Goal: Information Seeking & Learning: Learn about a topic

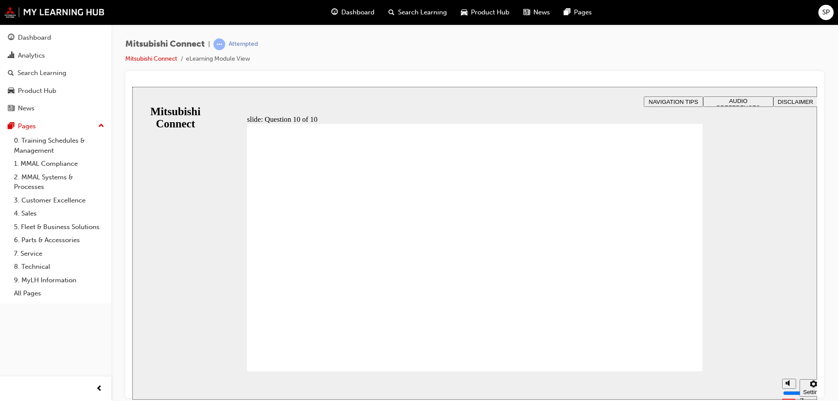
checkbox input "true"
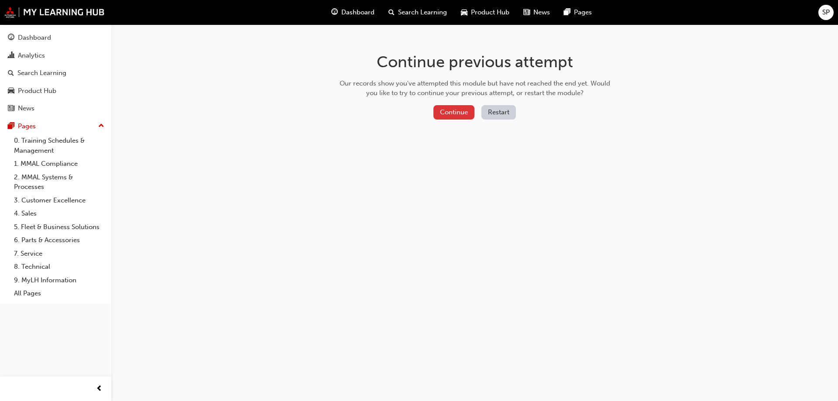
click at [456, 113] on button "Continue" at bounding box center [453, 112] width 41 height 14
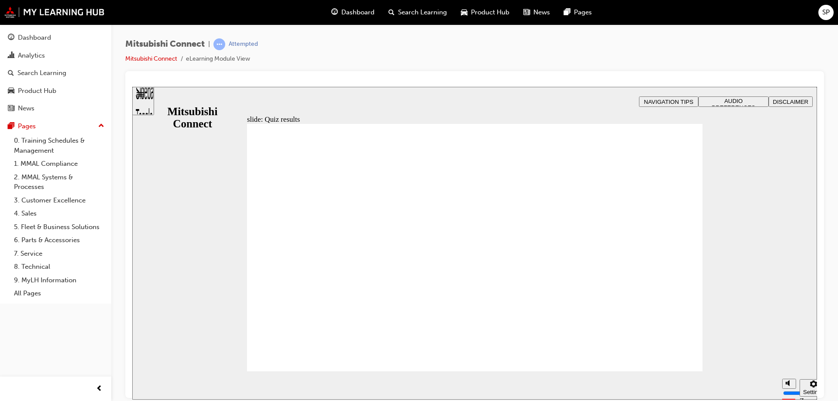
radio input "true"
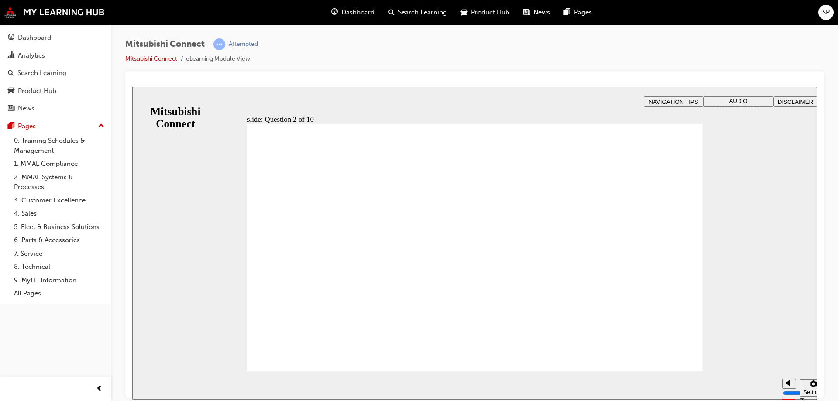
checkbox input "true"
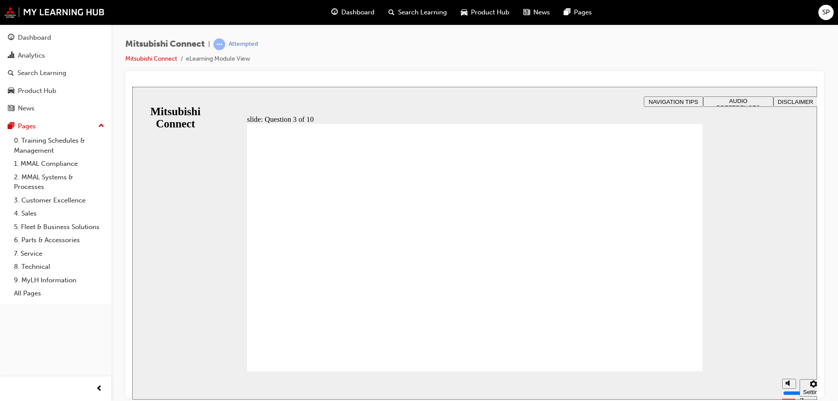
checkbox input "true"
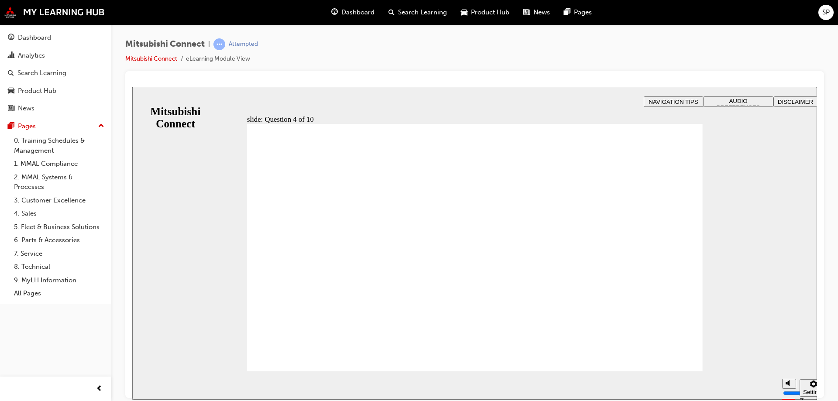
radio input "true"
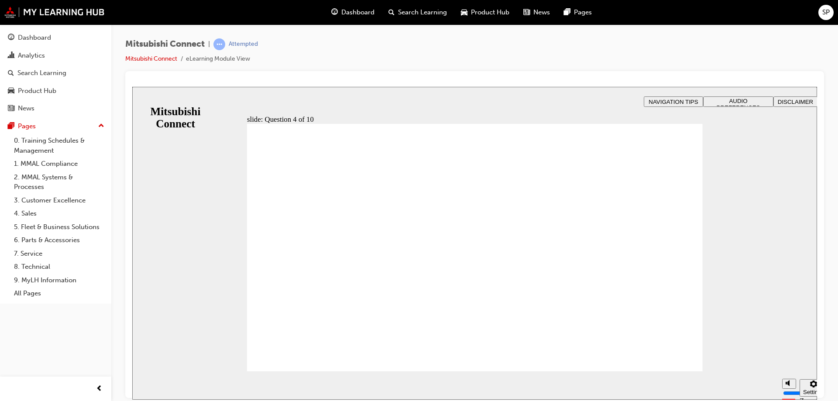
checkbox input "true"
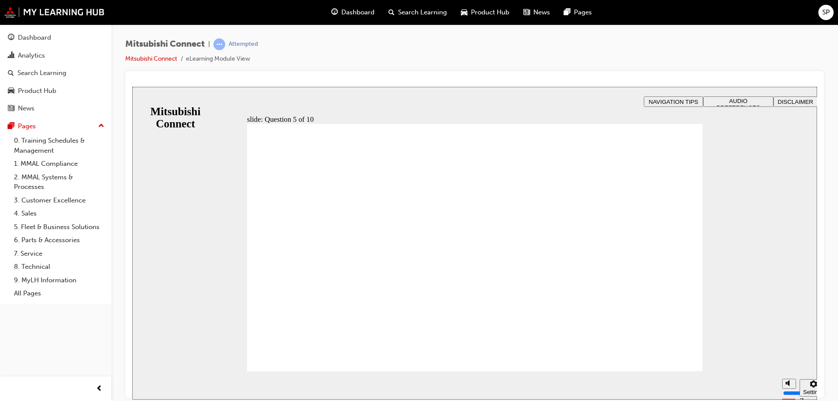
checkbox input "true"
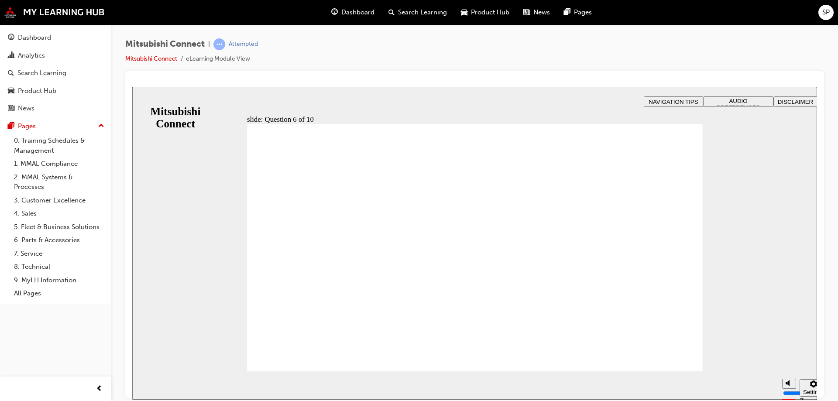
checkbox input "true"
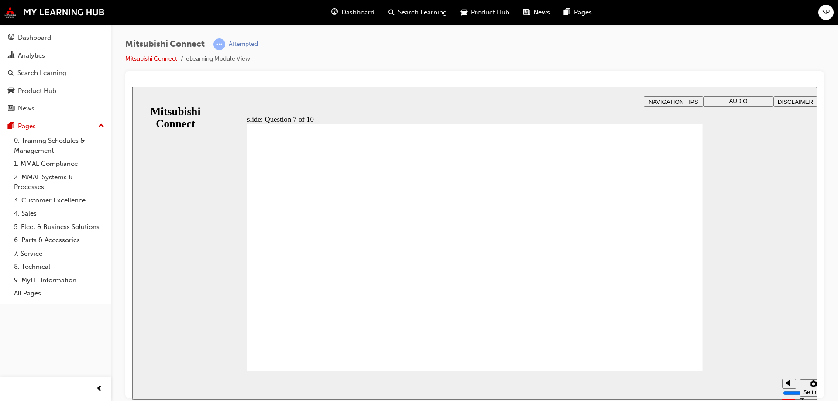
radio input "true"
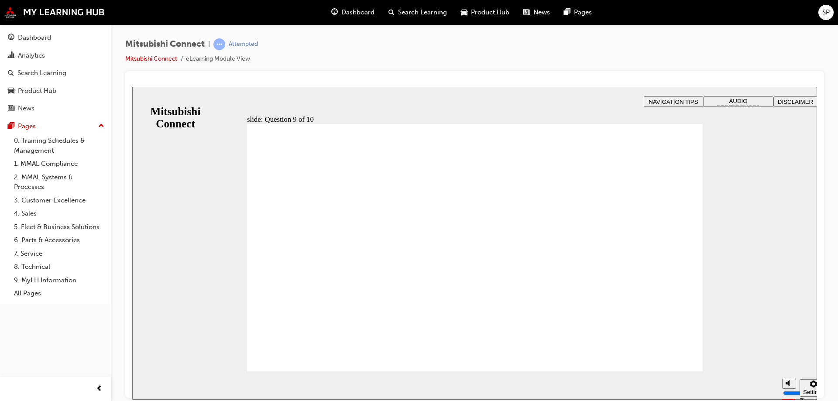
radio input "true"
checkbox input "true"
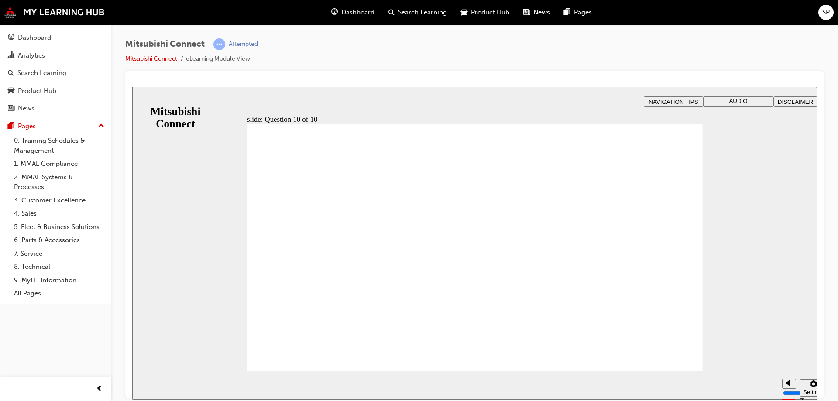
checkbox input "true"
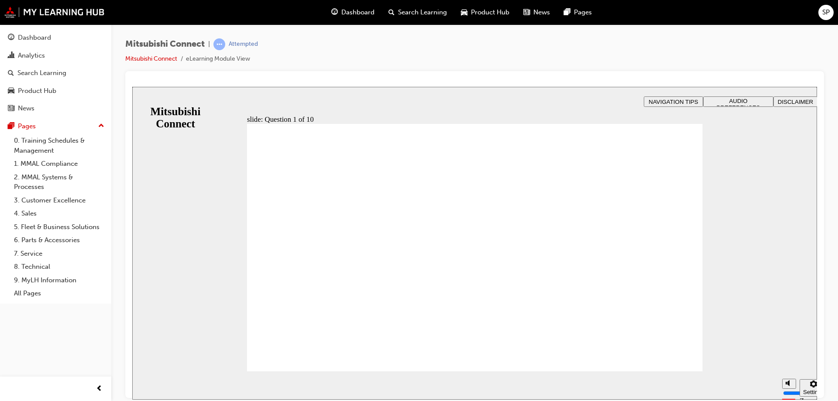
radio input "true"
checkbox input "true"
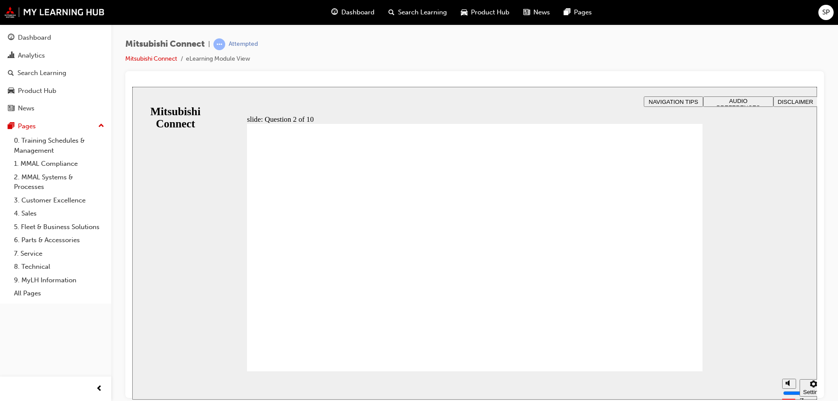
checkbox input "true"
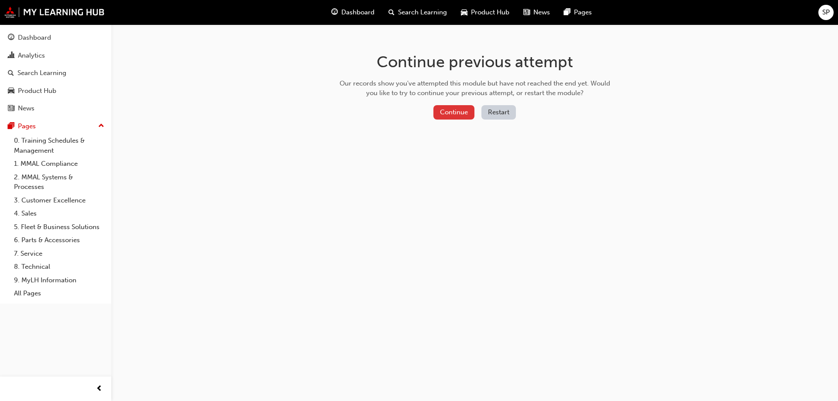
click at [450, 116] on button "Continue" at bounding box center [453, 112] width 41 height 14
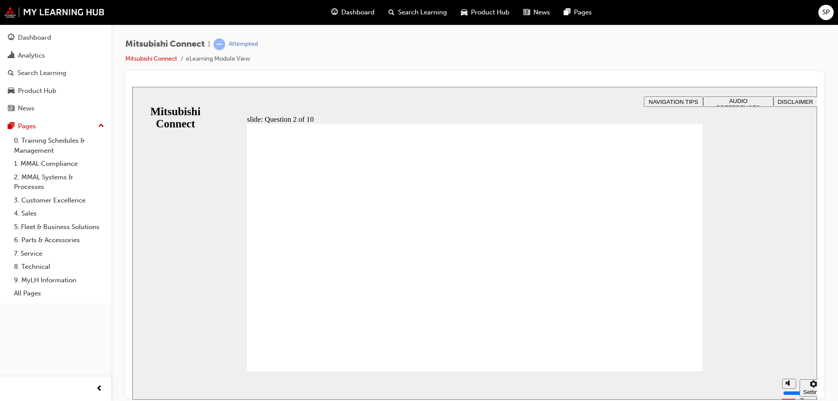
checkbox input "true"
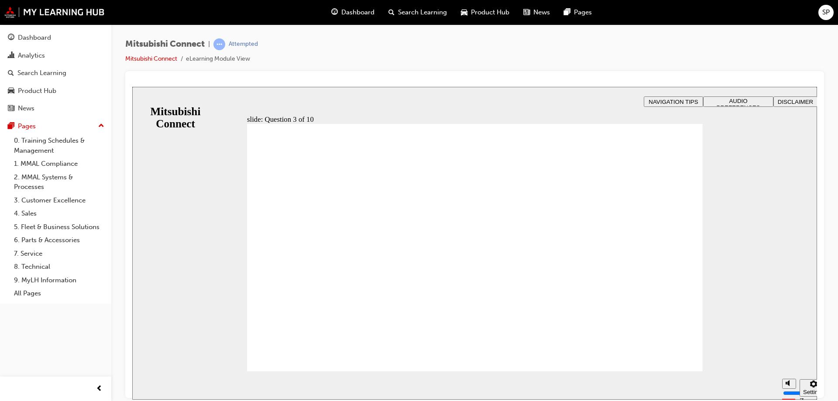
checkbox input "true"
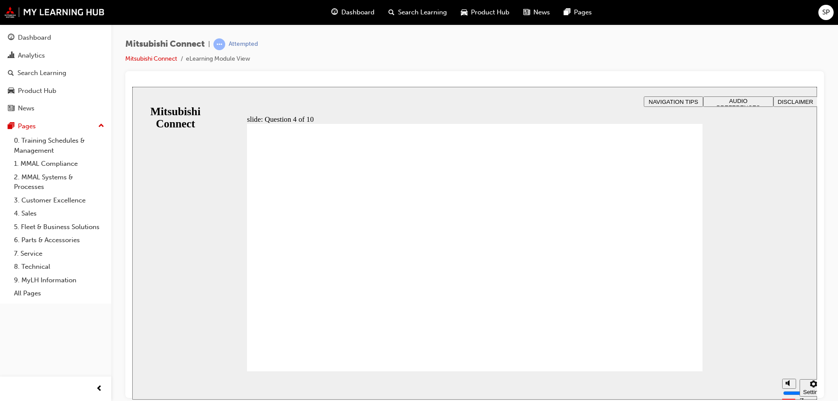
radio input "true"
checkbox input "true"
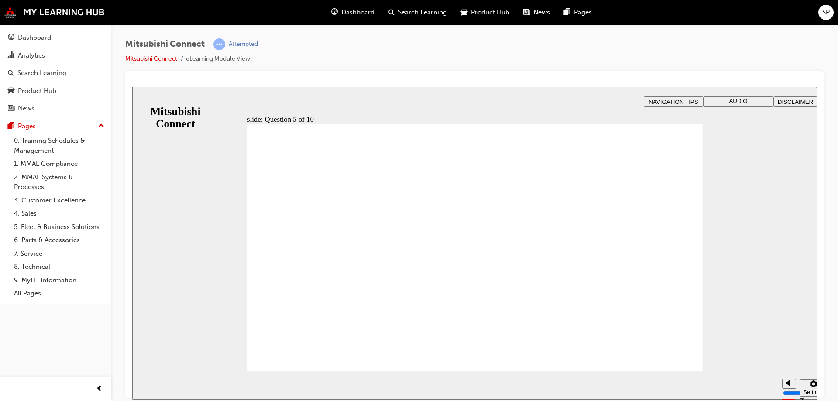
checkbox input "true"
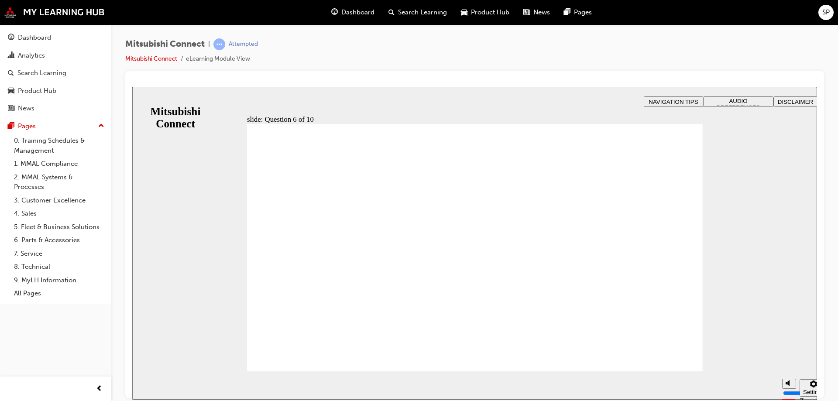
checkbox input "true"
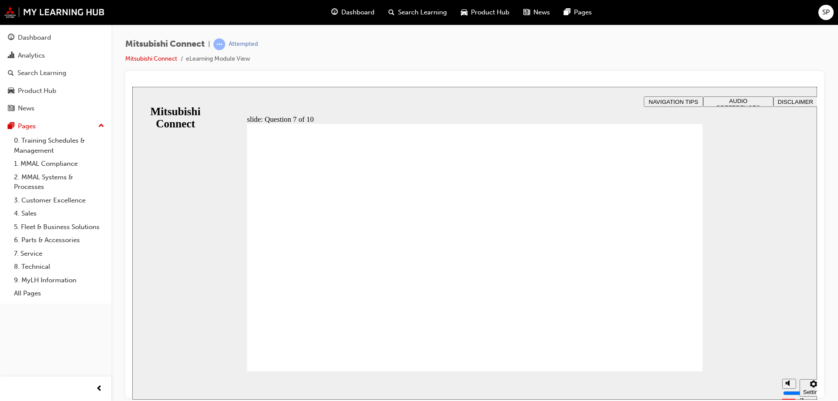
checkbox input "true"
radio input "true"
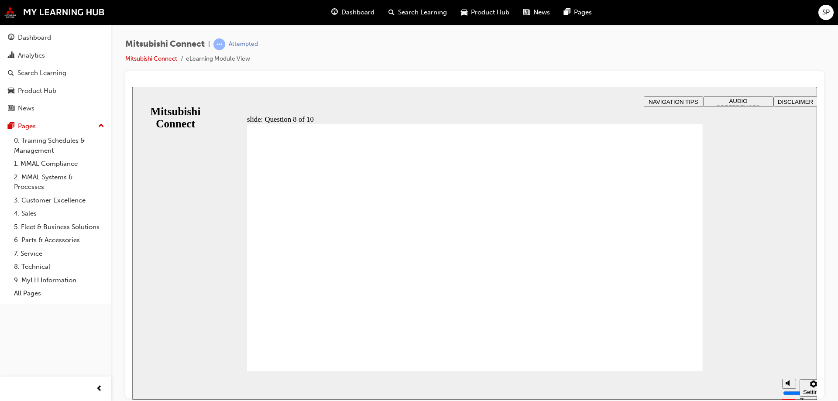
radio input "true"
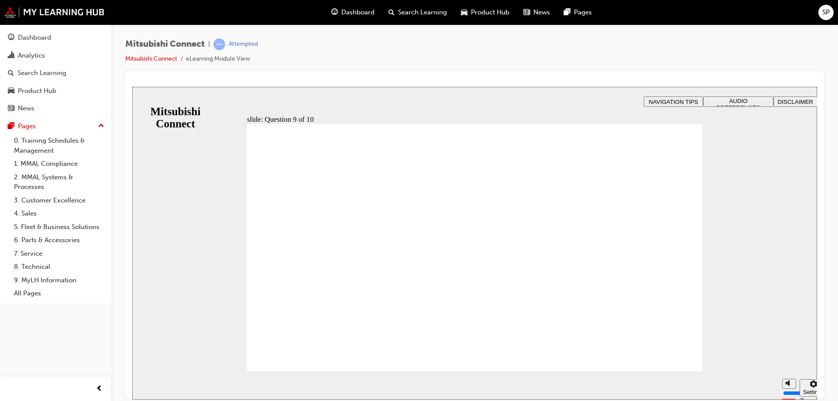
checkbox input "true"
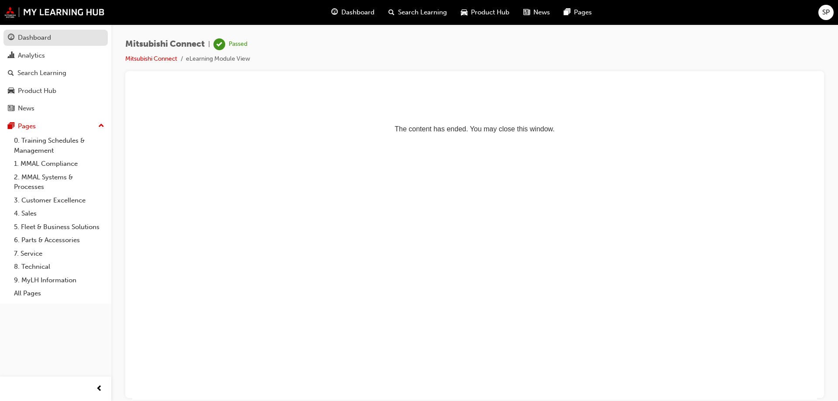
click at [42, 33] on div "Dashboard" at bounding box center [34, 38] width 33 height 10
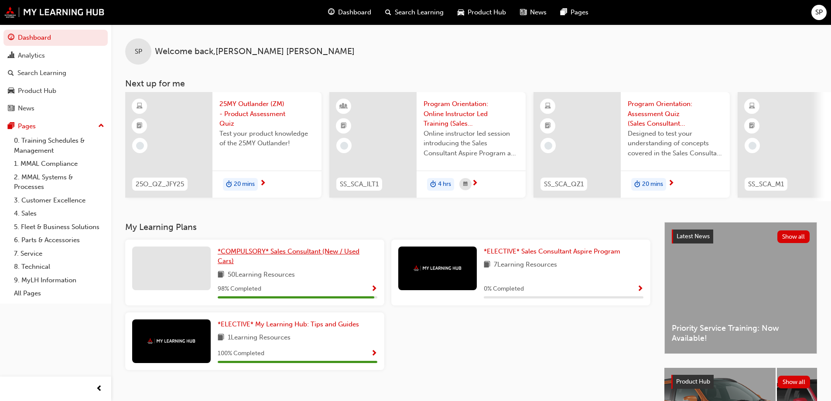
click at [304, 256] on span "*COMPULSORY* Sales Consultant (New / Used Cars)" at bounding box center [289, 256] width 142 height 18
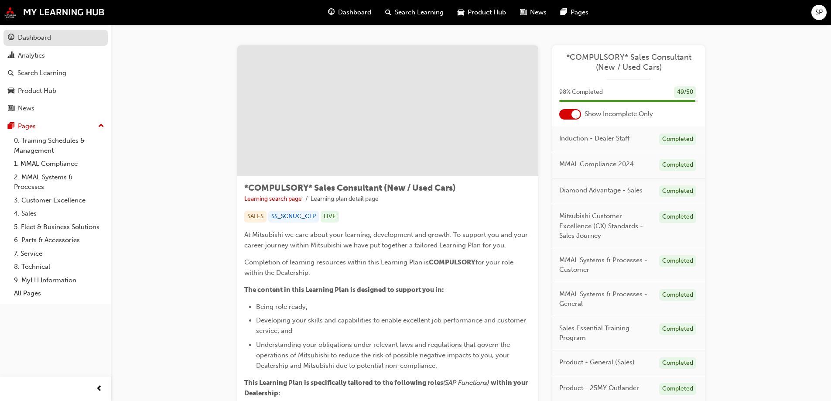
click at [15, 35] on div "Dashboard" at bounding box center [56, 37] width 96 height 11
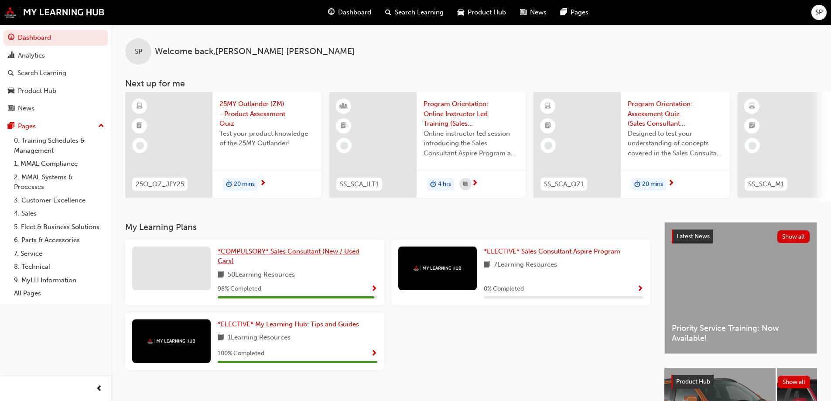
click at [306, 254] on span "*COMPULSORY* Sales Consultant (New / Used Cars)" at bounding box center [289, 256] width 142 height 18
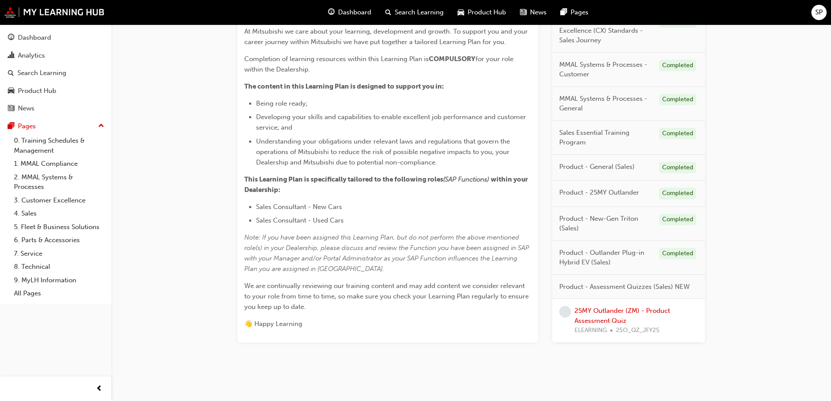
scroll to position [209, 0]
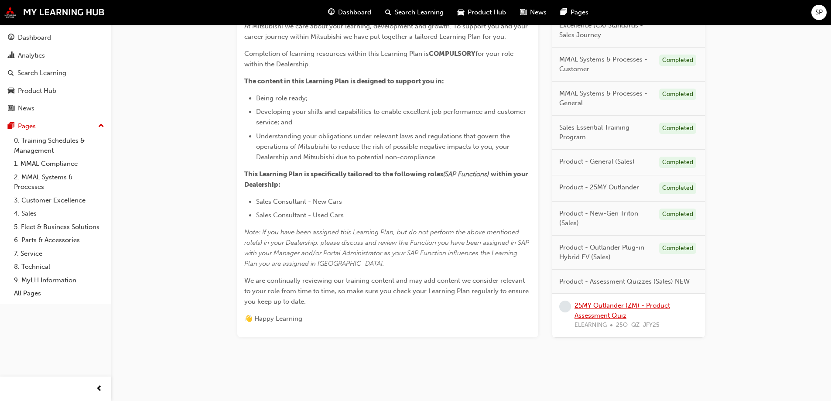
click at [610, 306] on link "25MY Outlander (ZM) - Product Assessment Quiz" at bounding box center [622, 310] width 96 height 18
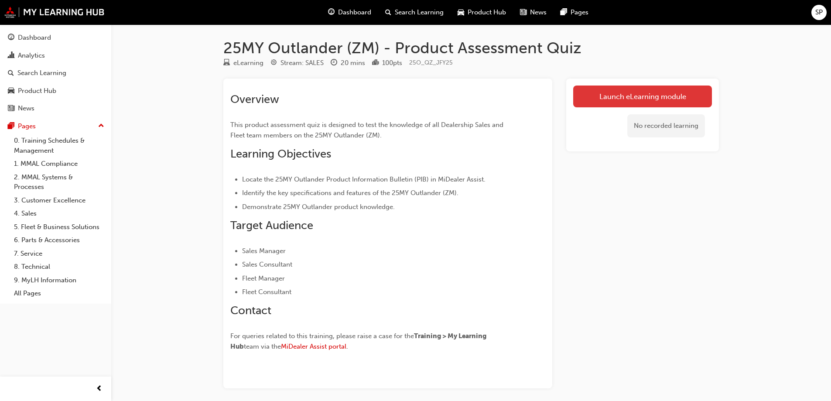
click at [608, 96] on link "Launch eLearning module" at bounding box center [642, 96] width 139 height 22
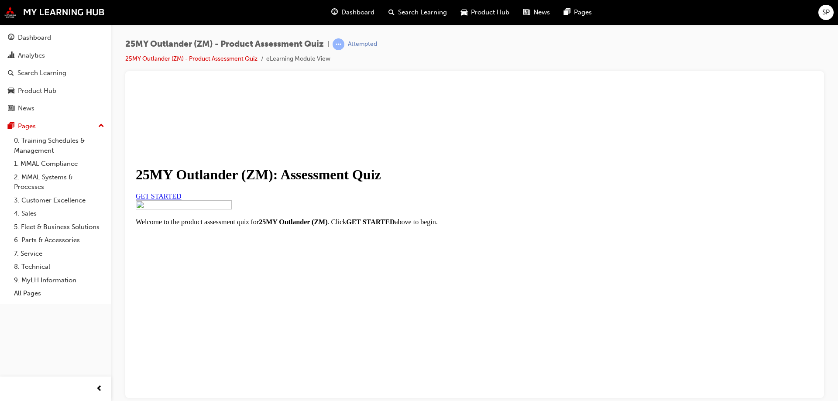
scroll to position [87, 0]
click at [181, 192] on link "GET STARTED" at bounding box center [159, 195] width 46 height 7
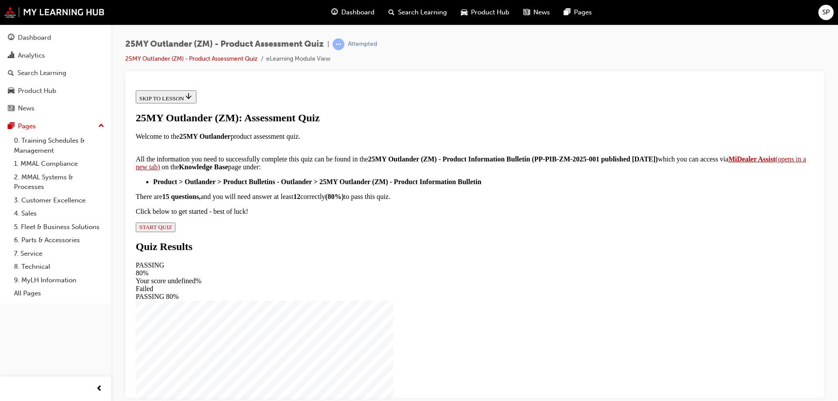
scroll to position [142, 0]
click at [172, 230] on span "START QUIZ" at bounding box center [155, 226] width 33 height 7
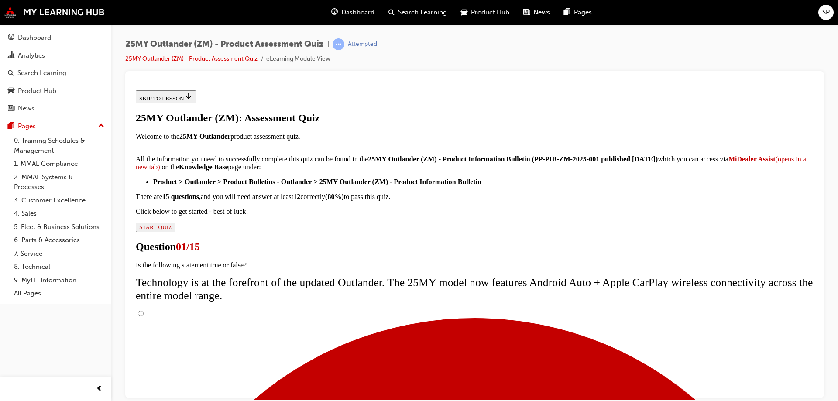
scroll to position [69, 0]
click at [144, 310] on input "True" at bounding box center [141, 313] width 6 height 6
radio input "true"
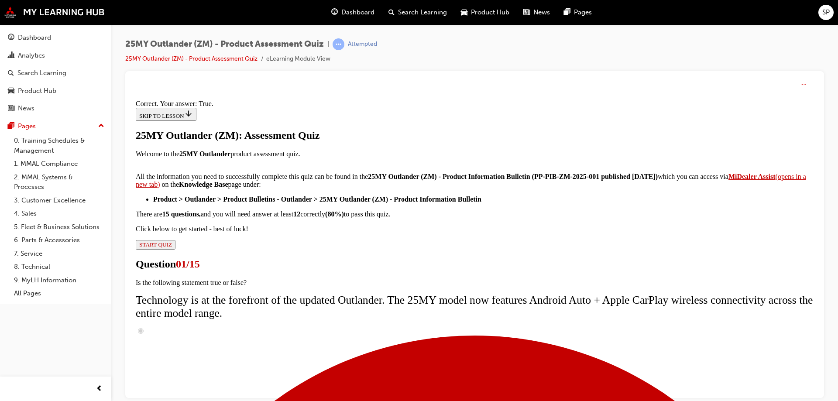
scroll to position [102, 0]
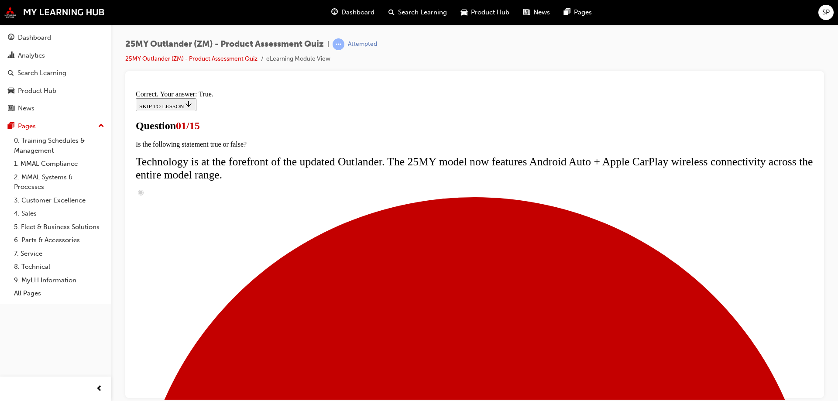
scroll to position [87, 0]
radio input "true"
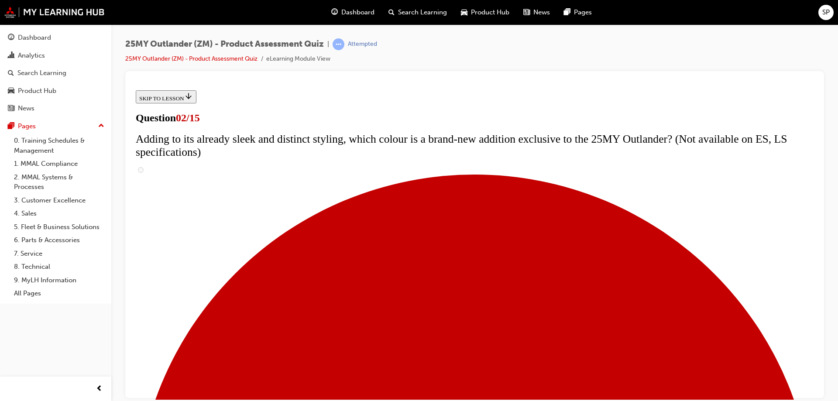
scroll to position [87, 0]
checkbox input "true"
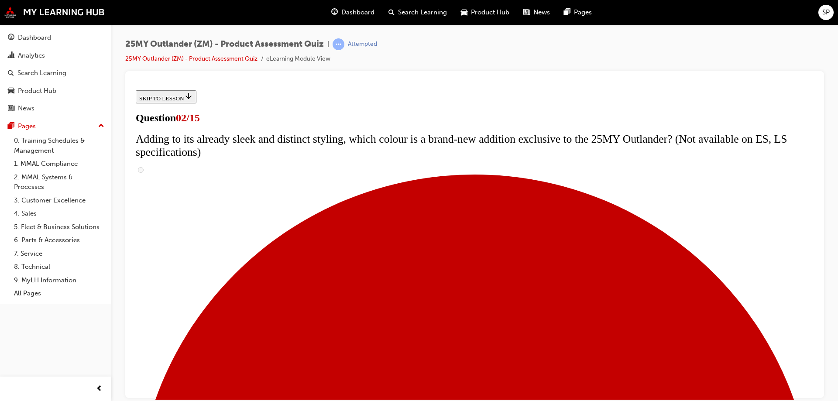
checkbox input "true"
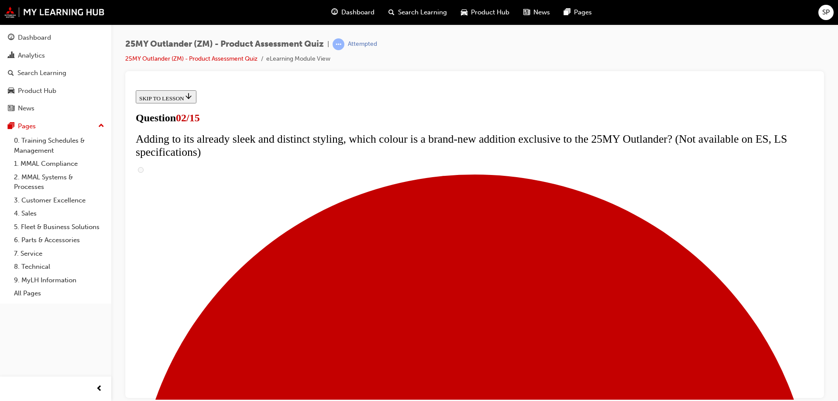
checkbox input "true"
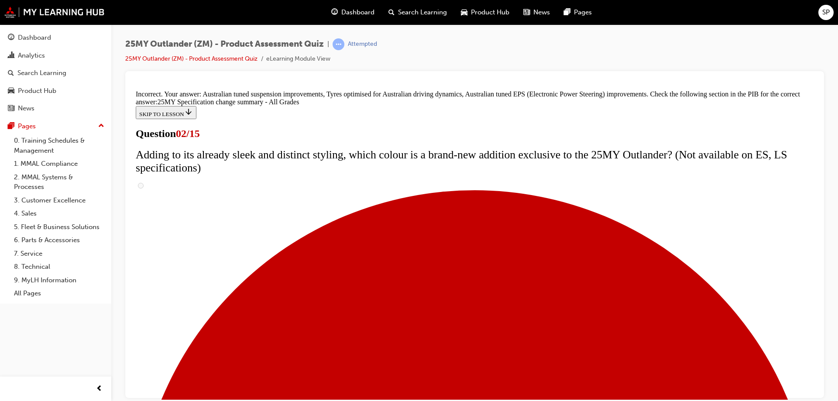
scroll to position [295, 0]
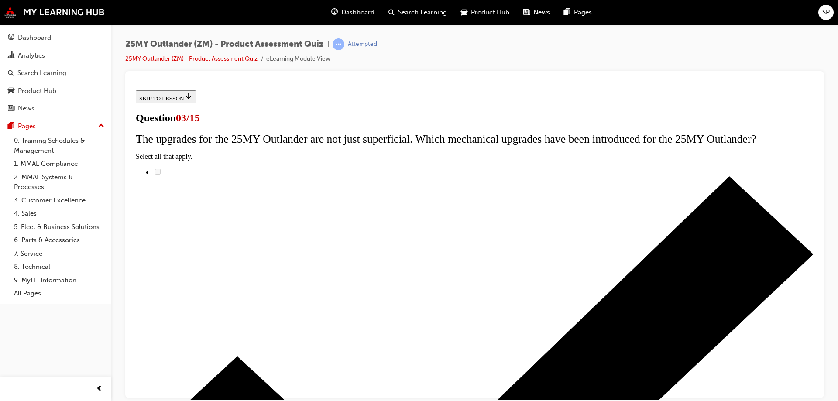
scroll to position [44, 0]
radio input "true"
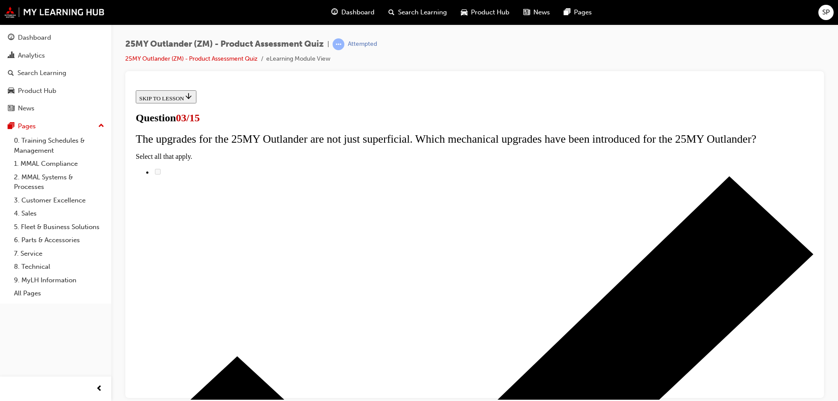
radio input "true"
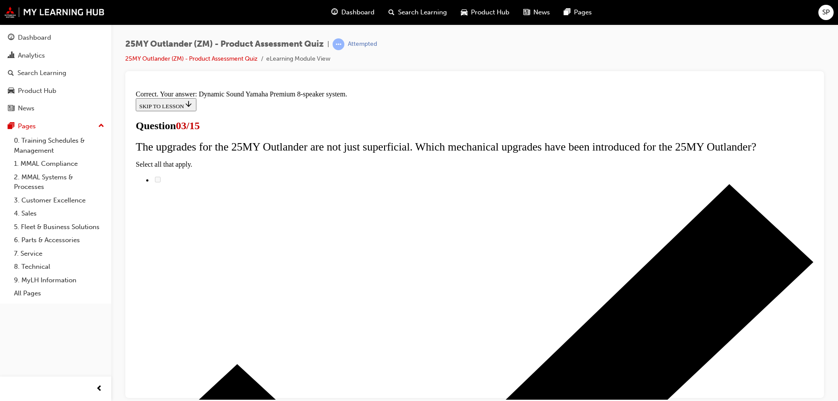
scroll to position [142, 0]
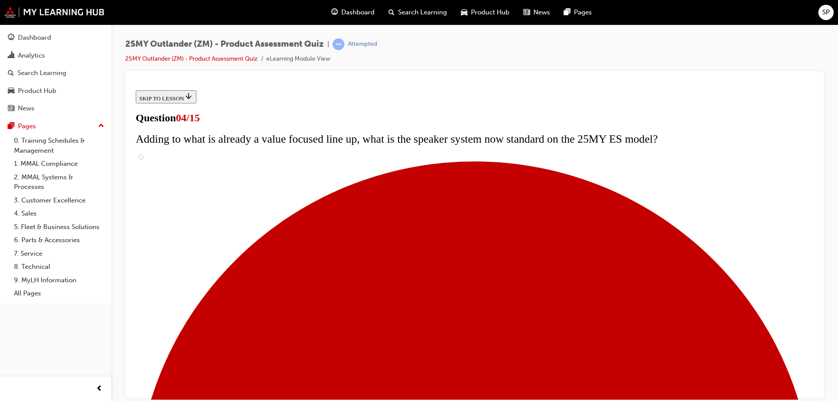
scroll to position [87, 0]
checkbox input "true"
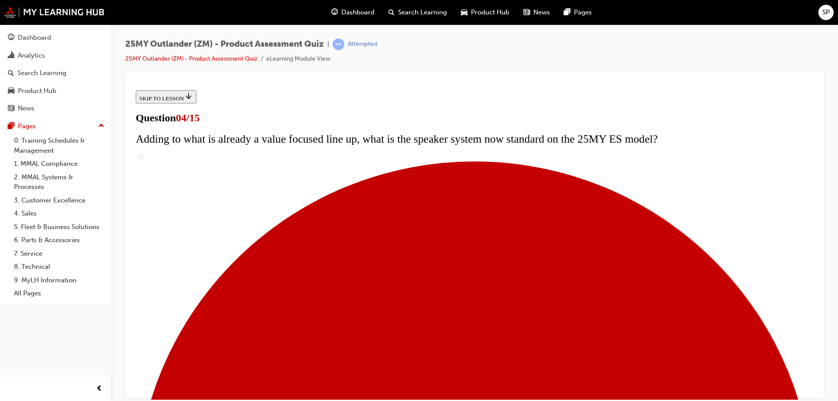
checkbox input "true"
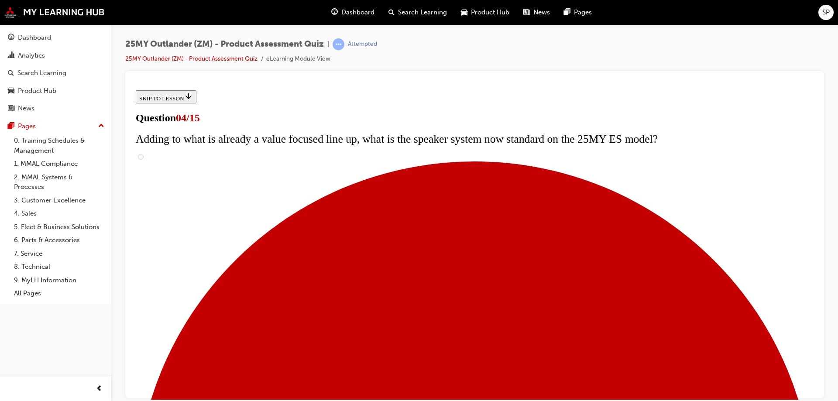
checkbox input "true"
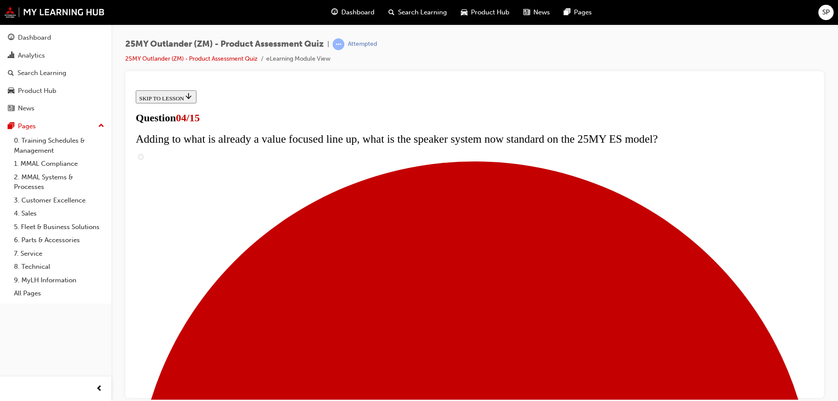
checkbox input "true"
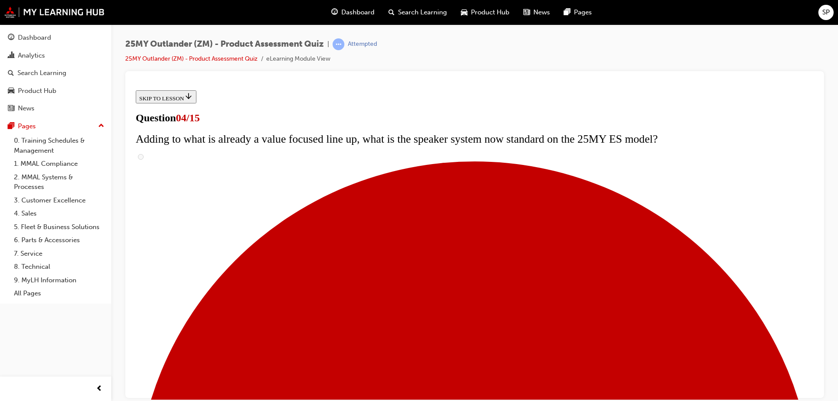
checkbox input "true"
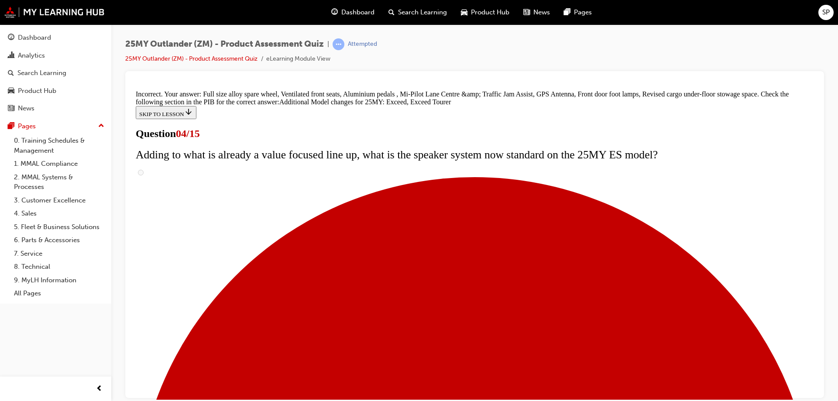
scroll to position [330, 0]
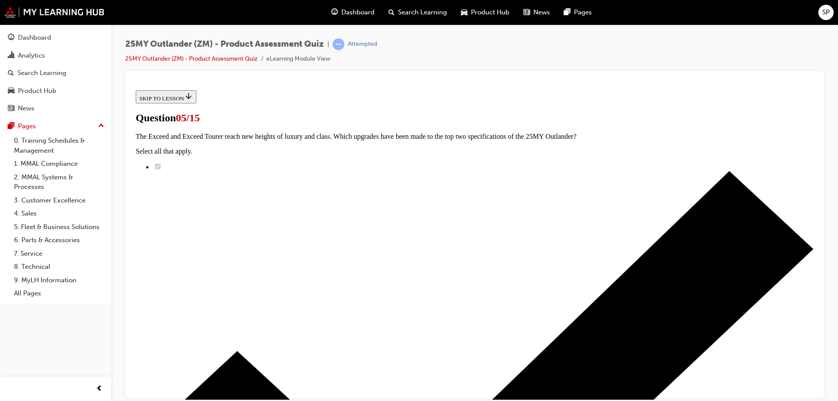
scroll to position [87, 0]
radio input "true"
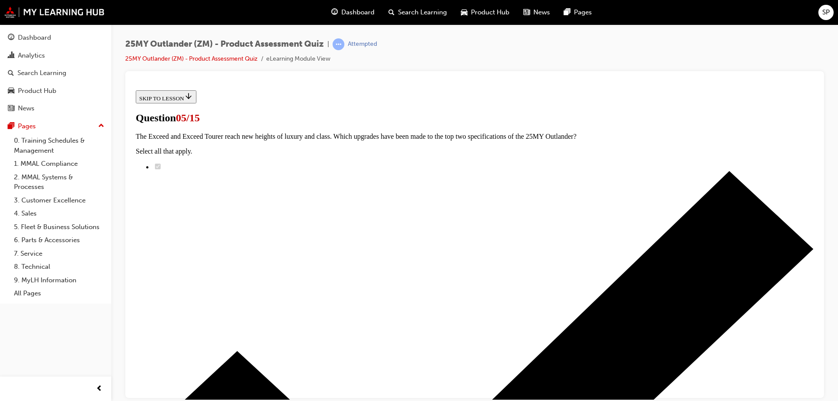
radio input "true"
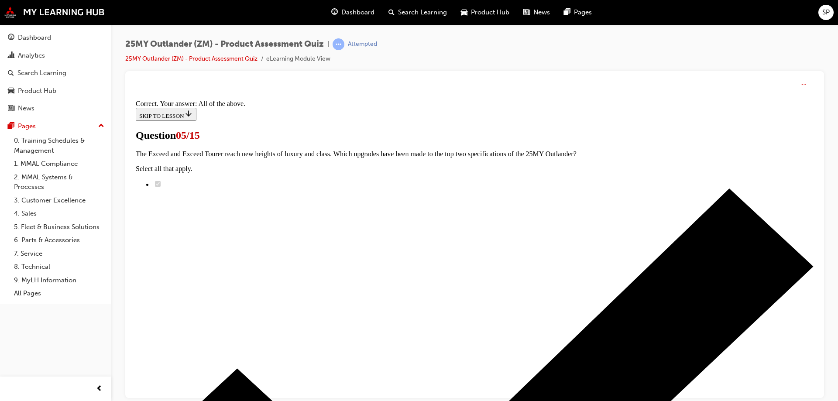
scroll to position [212, 0]
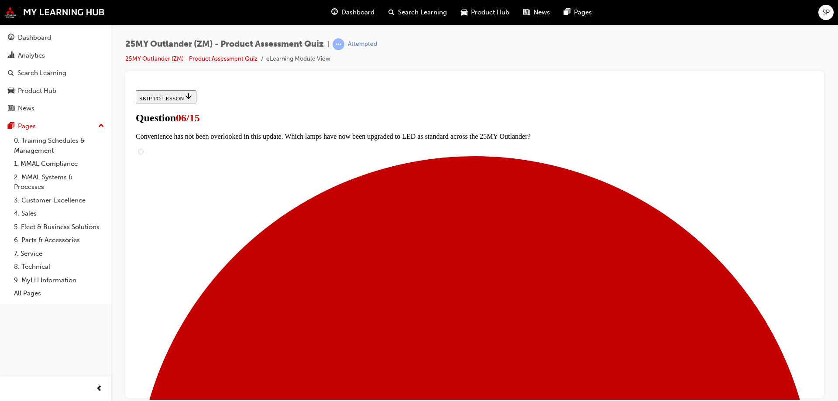
scroll to position [267, 0]
radio input "true"
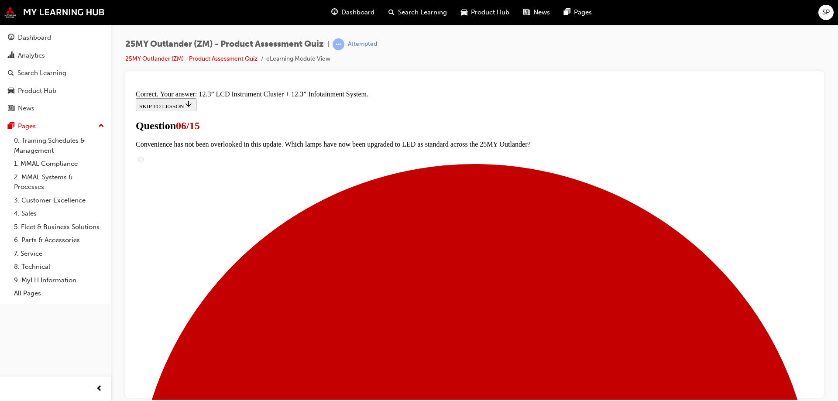
scroll to position [294, 0]
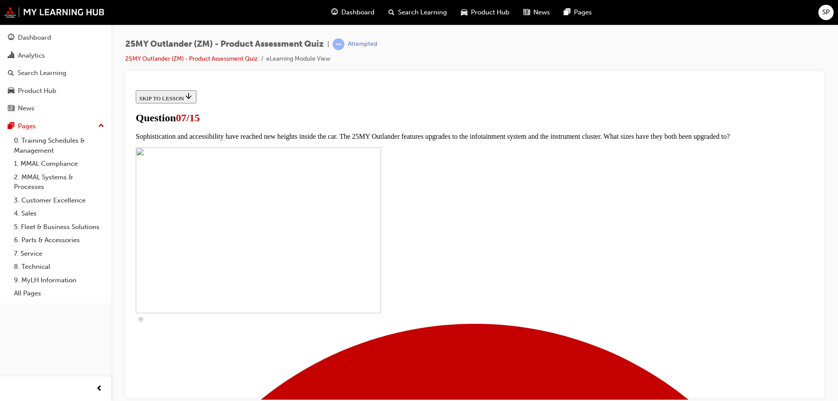
scroll to position [305, 0]
checkbox input "true"
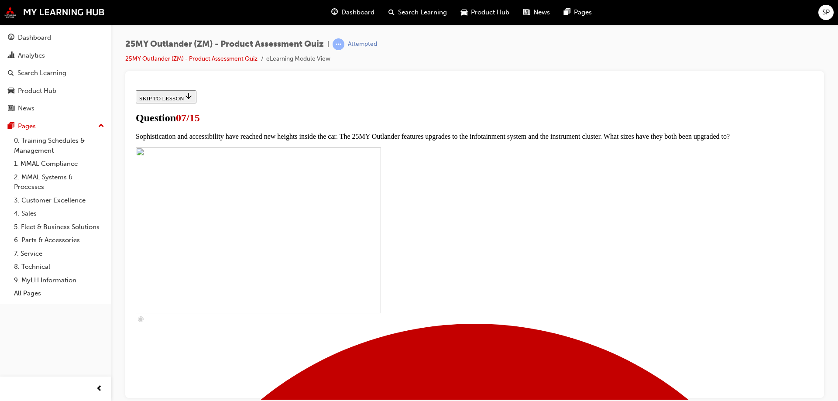
checkbox input "true"
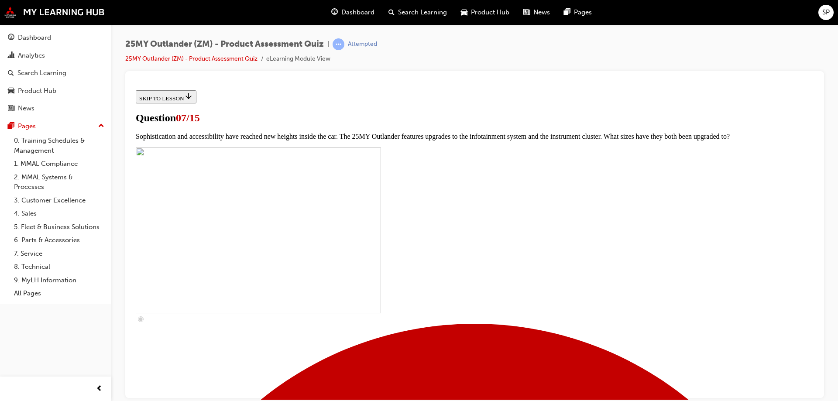
checkbox input "true"
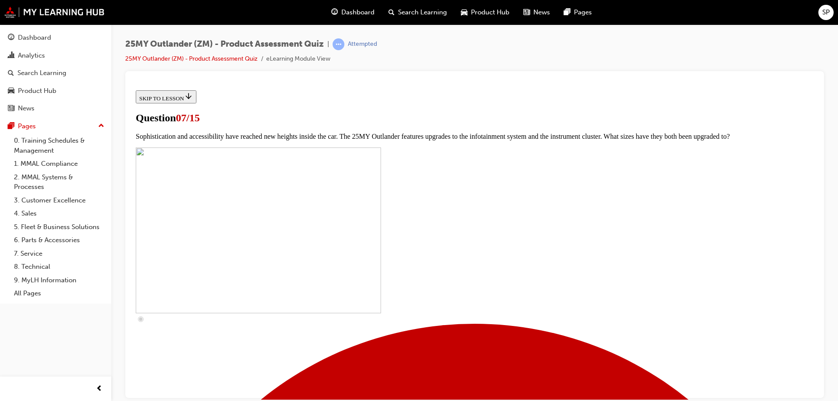
checkbox input "true"
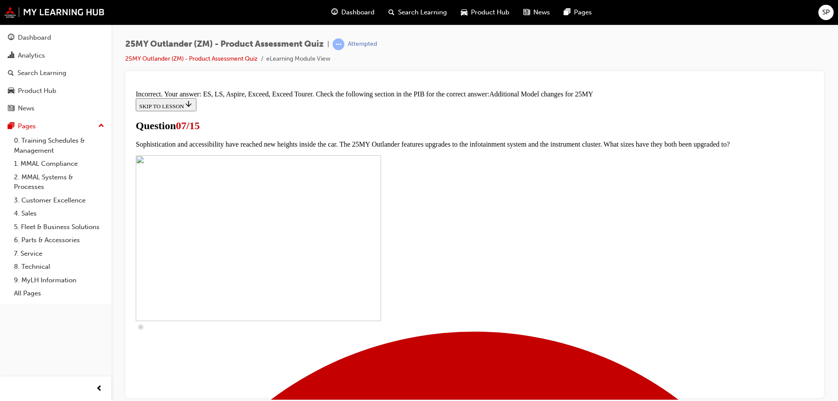
scroll to position [448, 0]
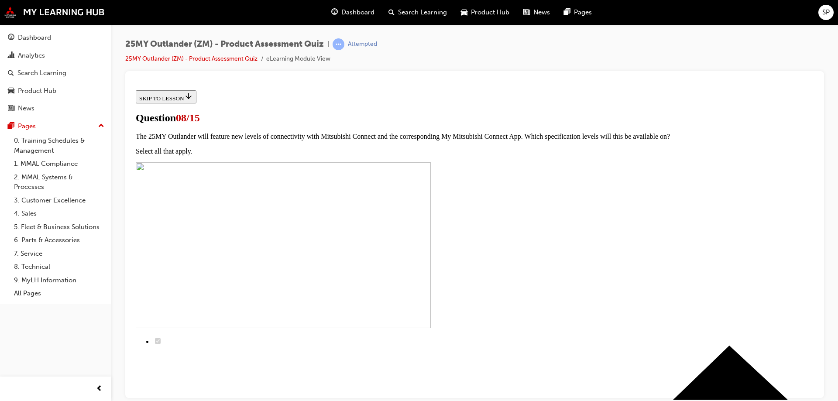
scroll to position [115, 0]
radio input "true"
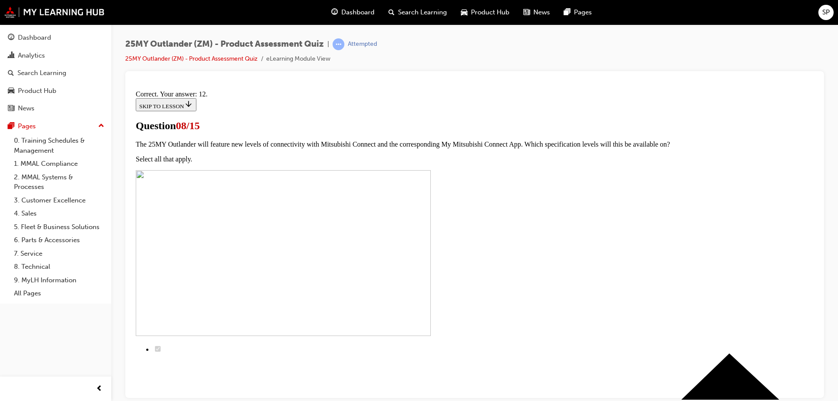
scroll to position [142, 0]
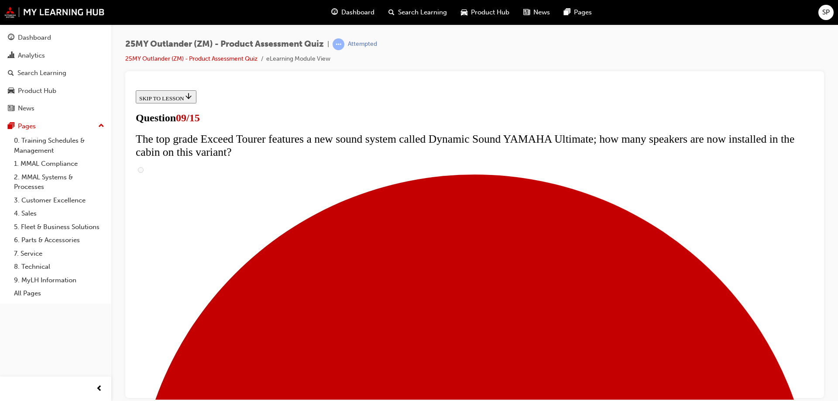
scroll to position [349, 0]
radio input "true"
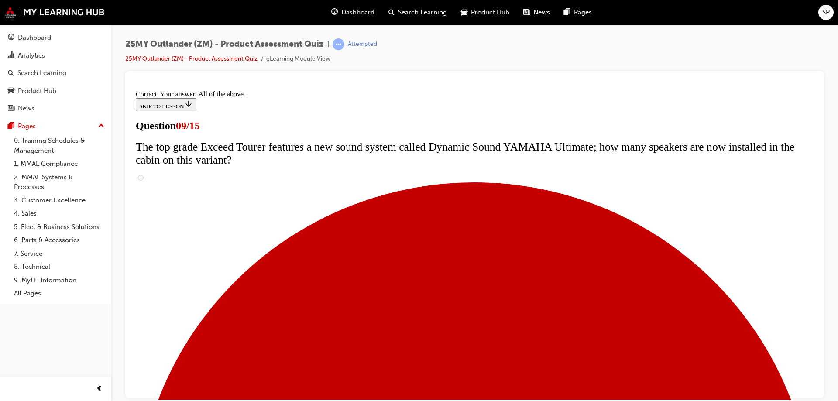
scroll to position [454, 0]
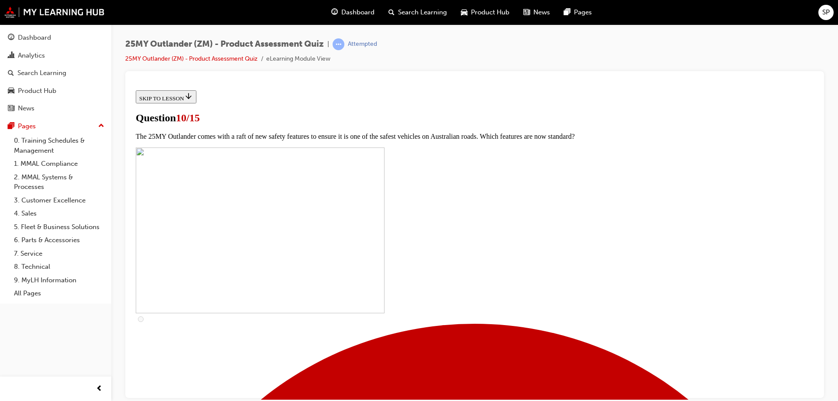
scroll to position [262, 0]
checkbox input "true"
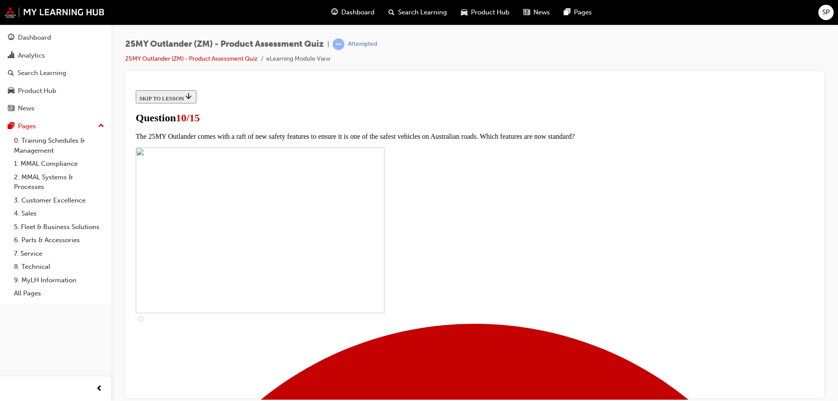
checkbox input "true"
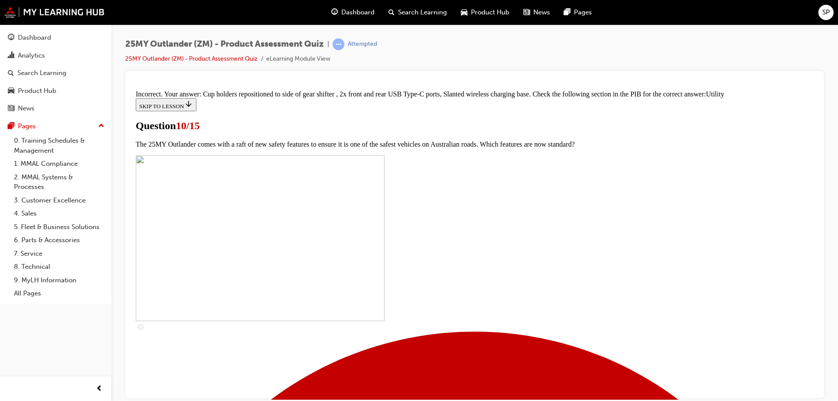
scroll to position [426, 0]
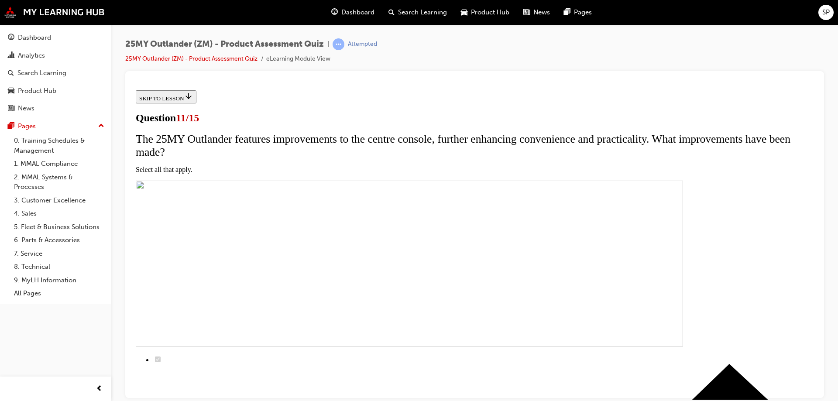
scroll to position [87, 0]
checkbox input "true"
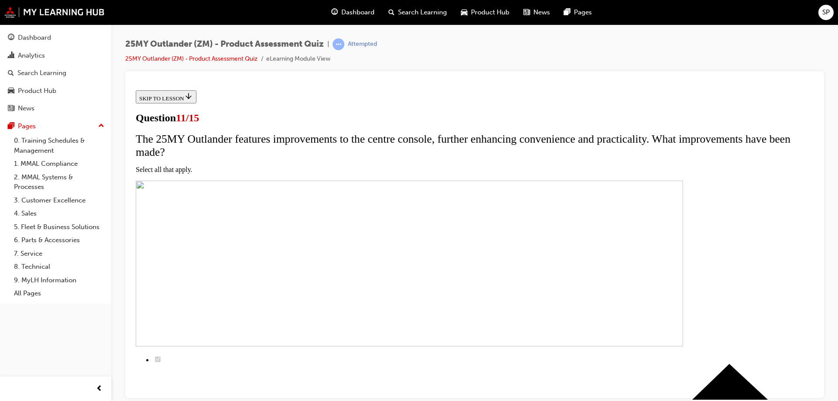
checkbox input "true"
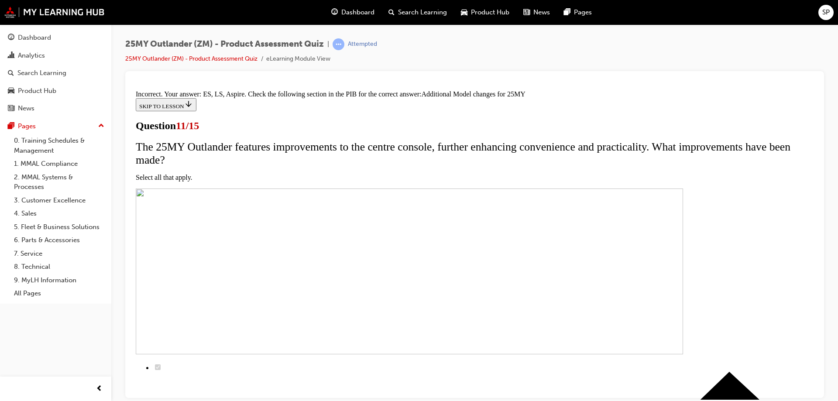
scroll to position [260, 0]
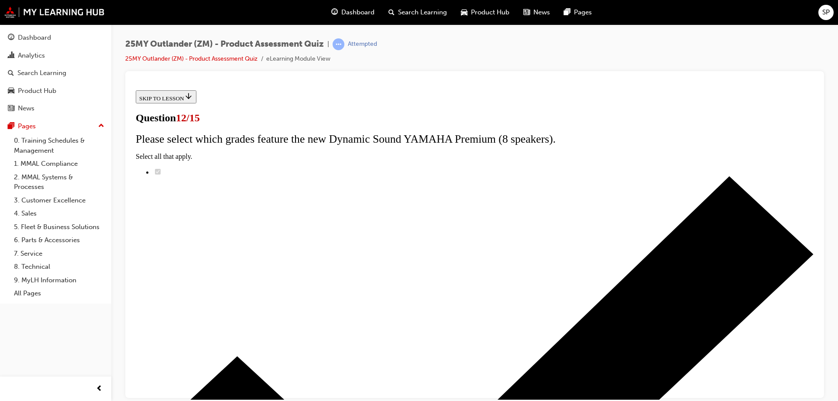
scroll to position [69, 0]
radio input "true"
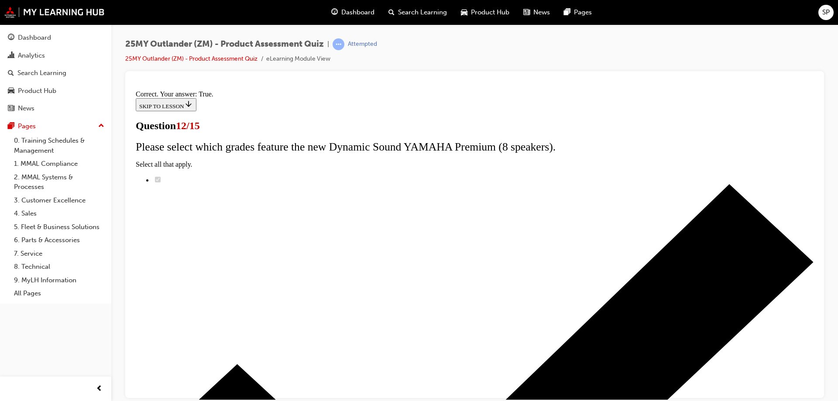
scroll to position [102, 0]
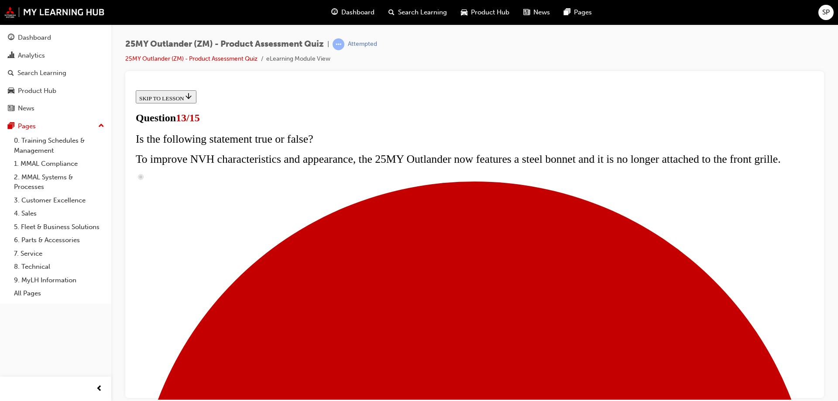
scroll to position [131, 0]
radio input "true"
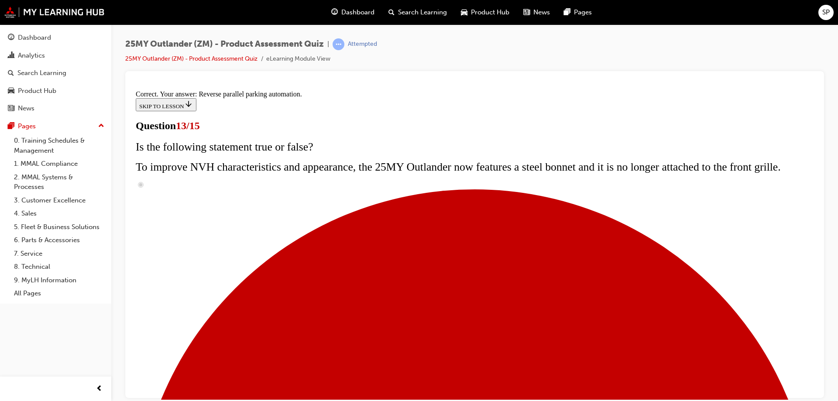
scroll to position [227, 0]
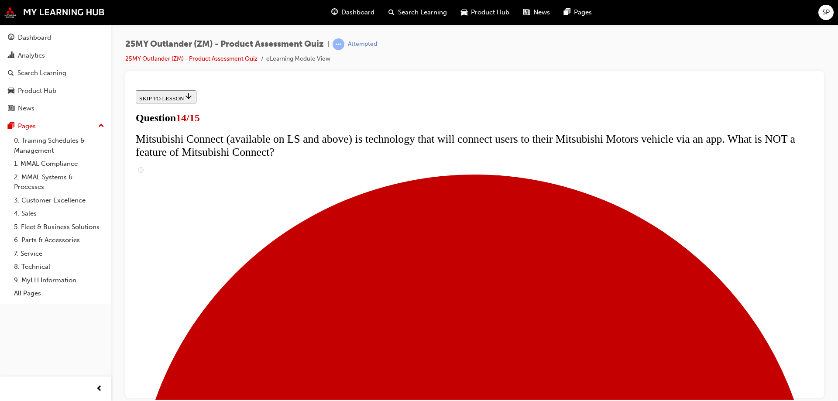
scroll to position [305, 0]
radio input "true"
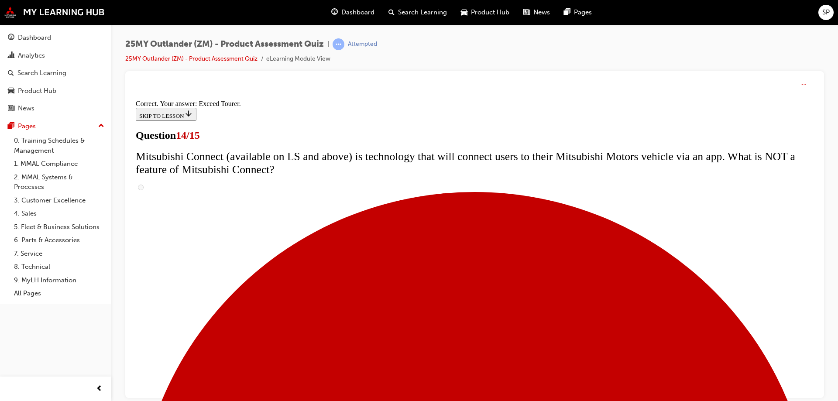
scroll to position [364, 0]
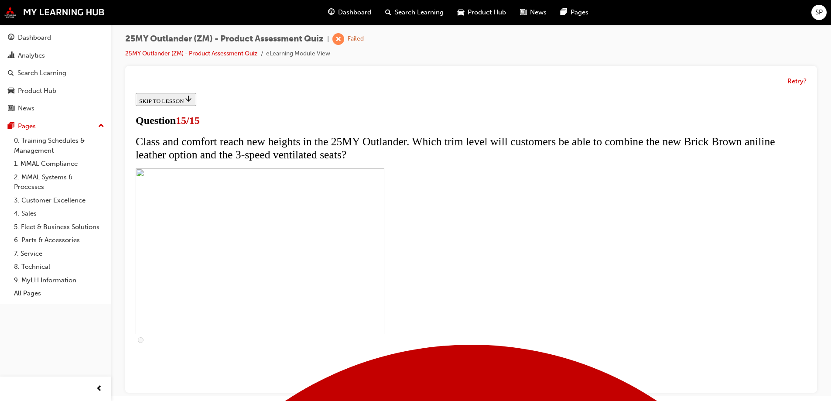
scroll to position [7, 0]
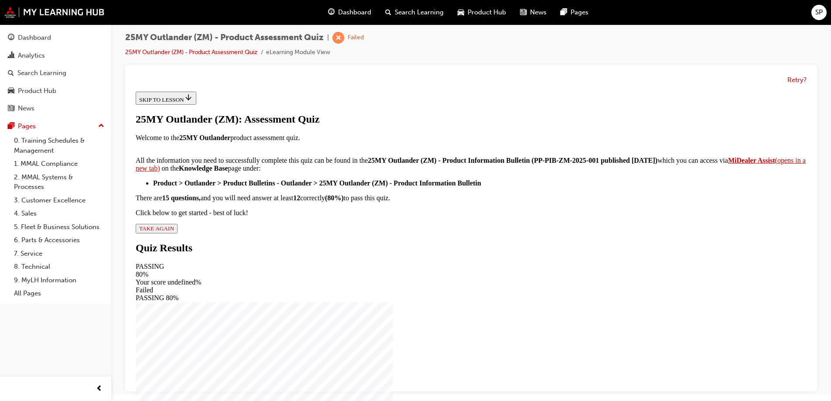
click at [174, 232] on span "TAKE AGAIN" at bounding box center [156, 228] width 35 height 7
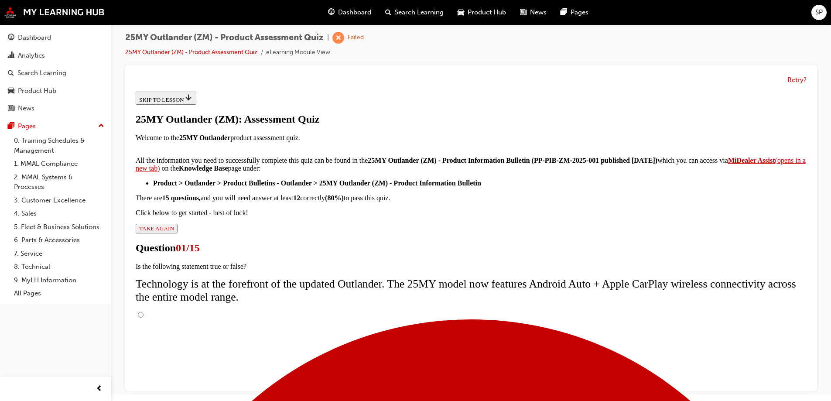
click at [144, 312] on input "True" at bounding box center [141, 315] width 6 height 6
radio input "true"
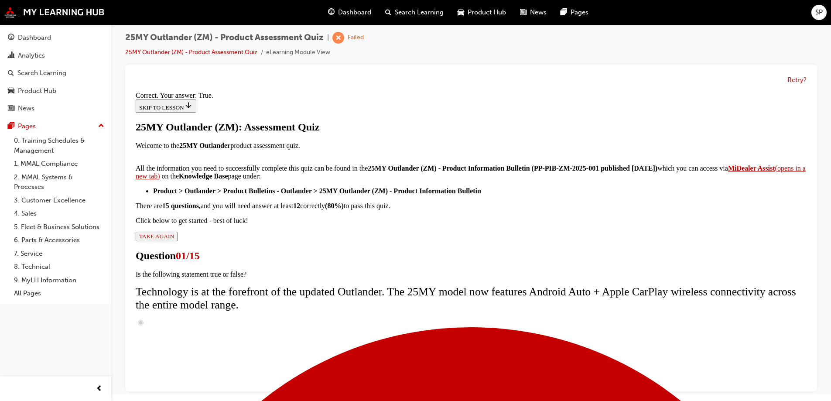
scroll to position [102, 0]
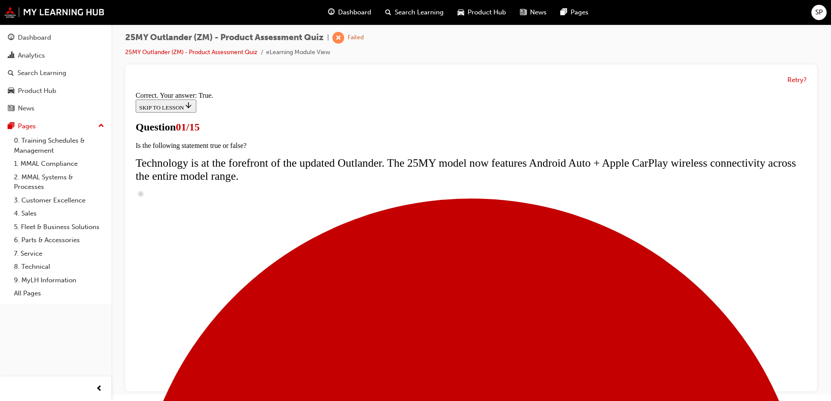
scroll to position [87, 0]
radio input "true"
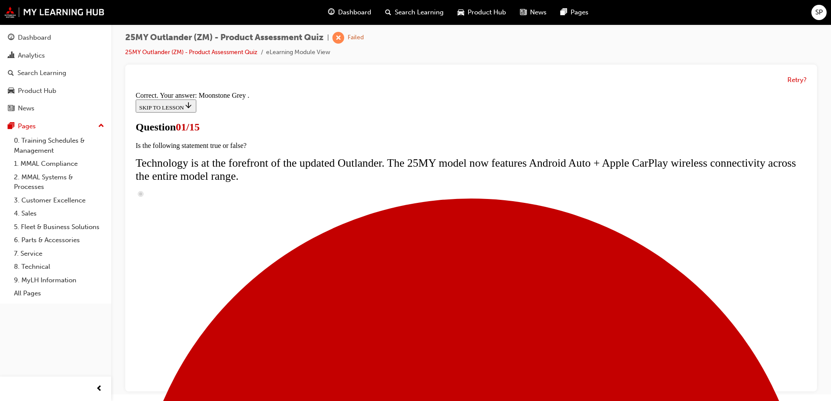
scroll to position [212, 0]
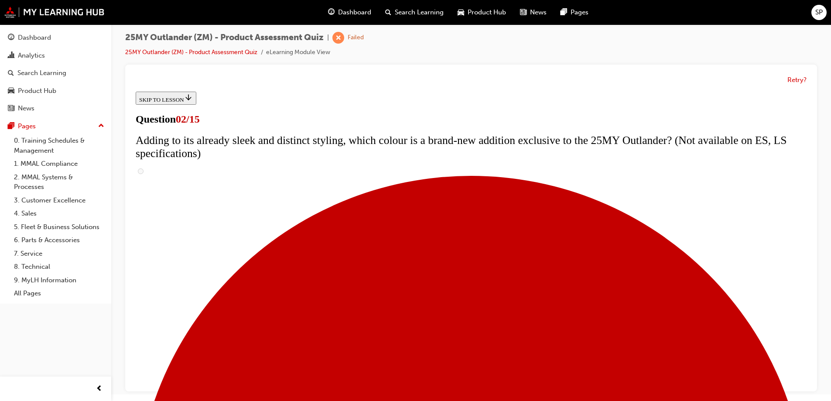
scroll to position [174, 0]
checkbox input "true"
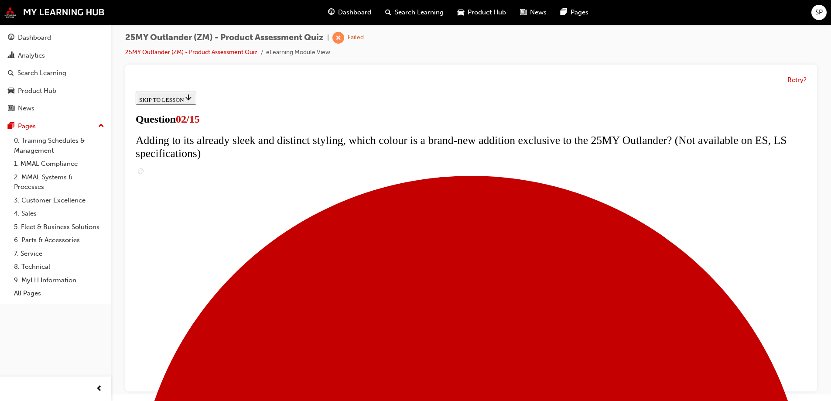
checkbox input "true"
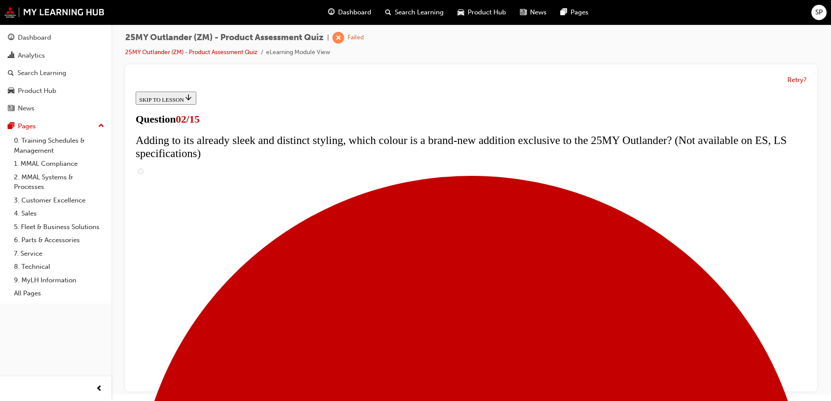
checkbox input "true"
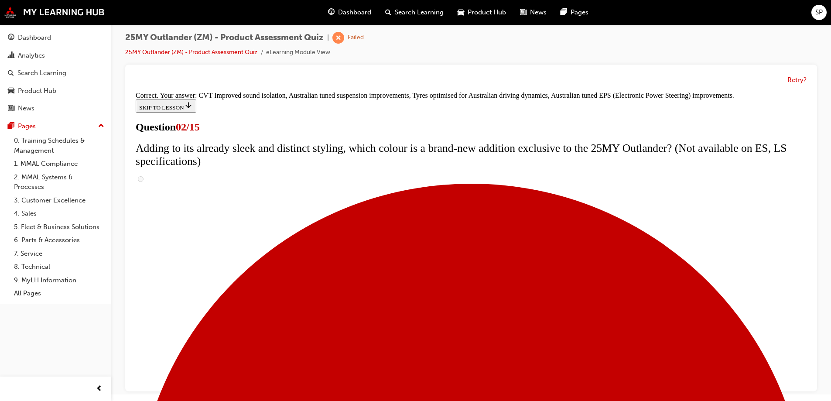
scroll to position [242, 0]
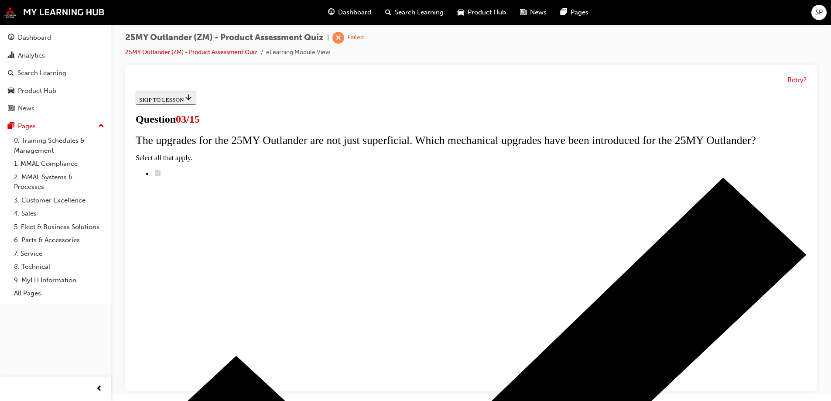
scroll to position [44, 0]
radio input "true"
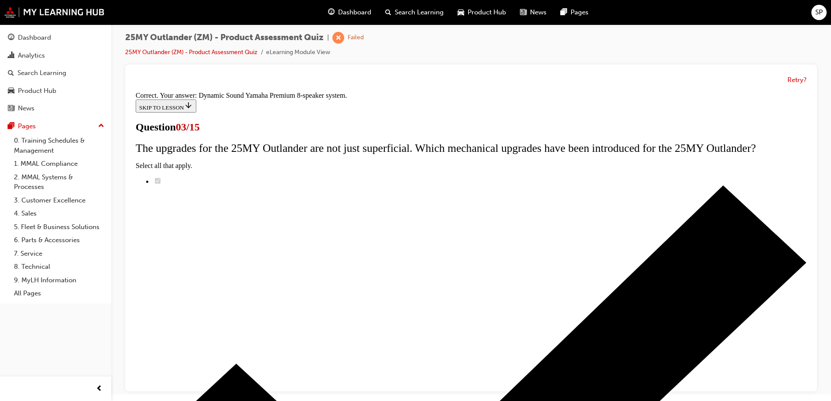
scroll to position [142, 0]
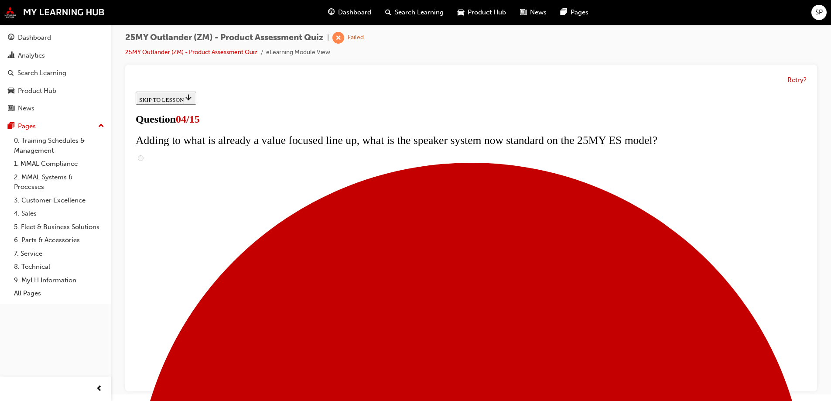
scroll to position [87, 0]
checkbox input "true"
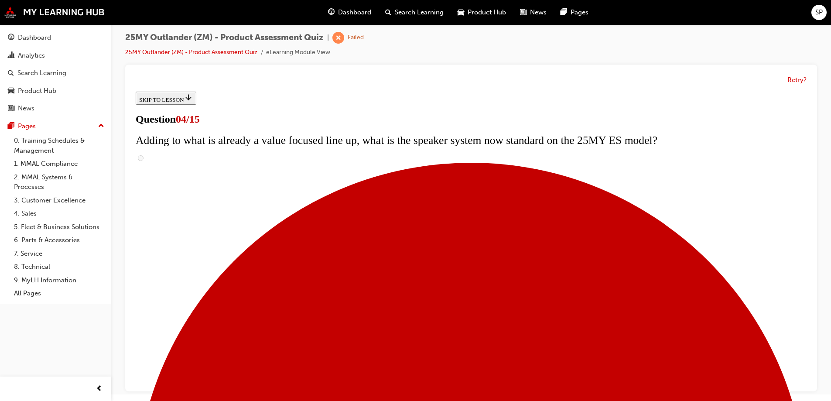
checkbox input "true"
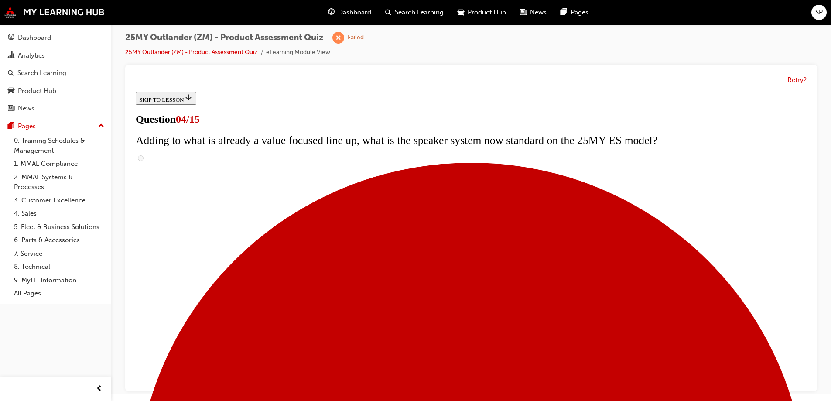
checkbox input "true"
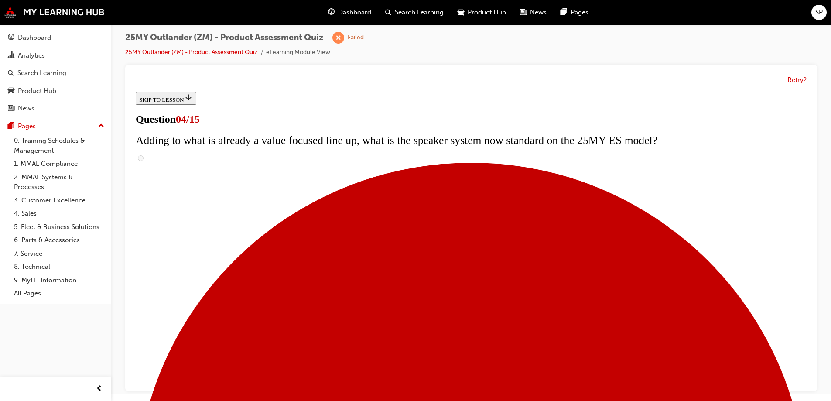
checkbox input "true"
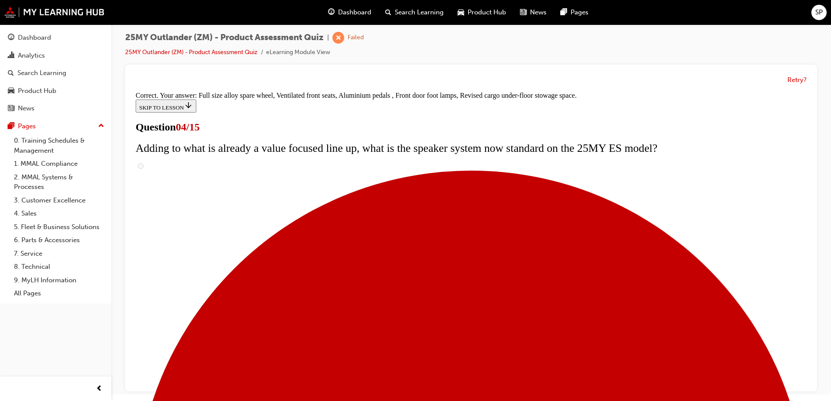
scroll to position [277, 0]
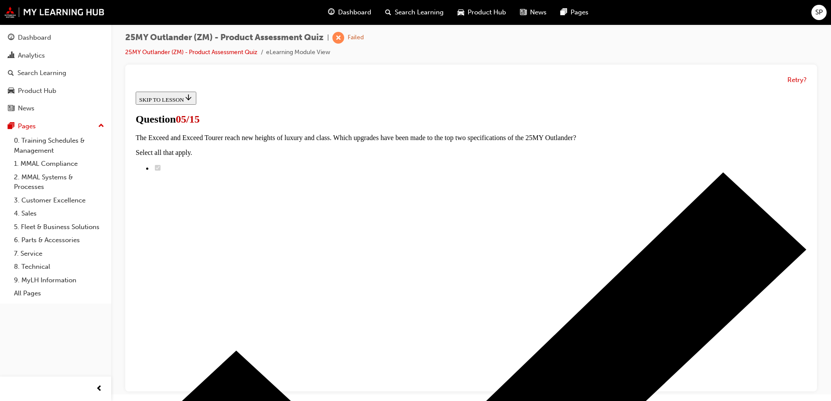
scroll to position [185, 0]
radio input "true"
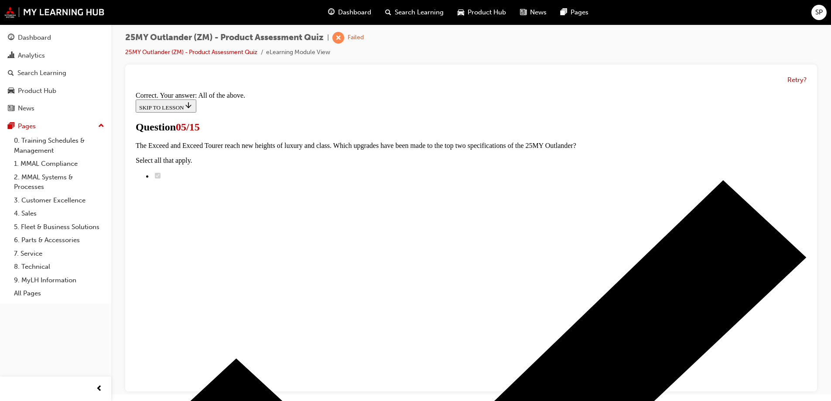
scroll to position [212, 0]
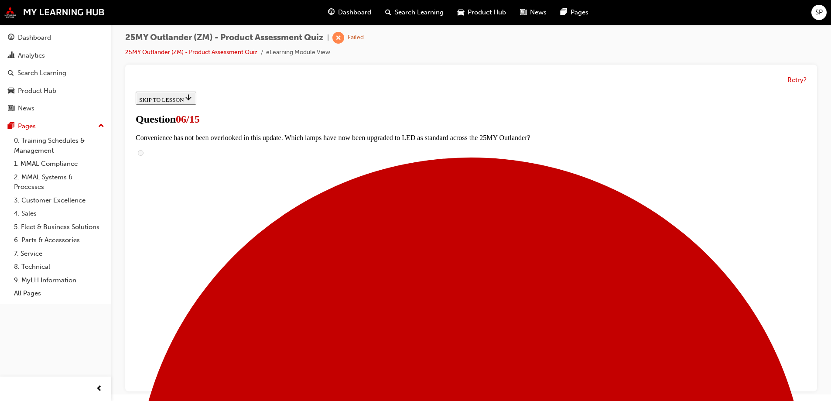
scroll to position [218, 0]
radio input "true"
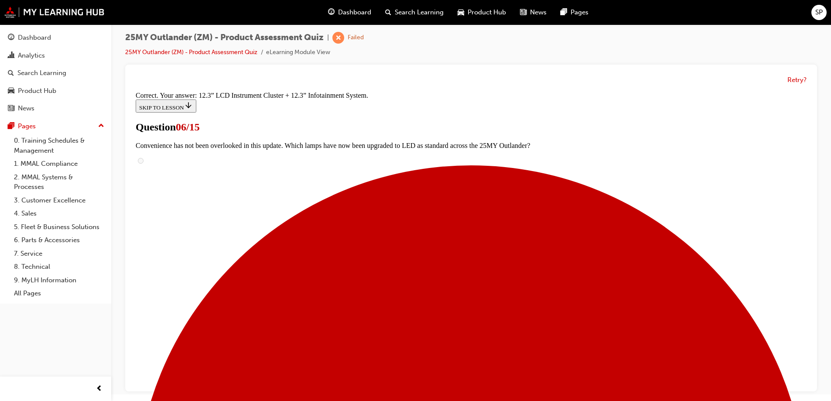
scroll to position [294, 0]
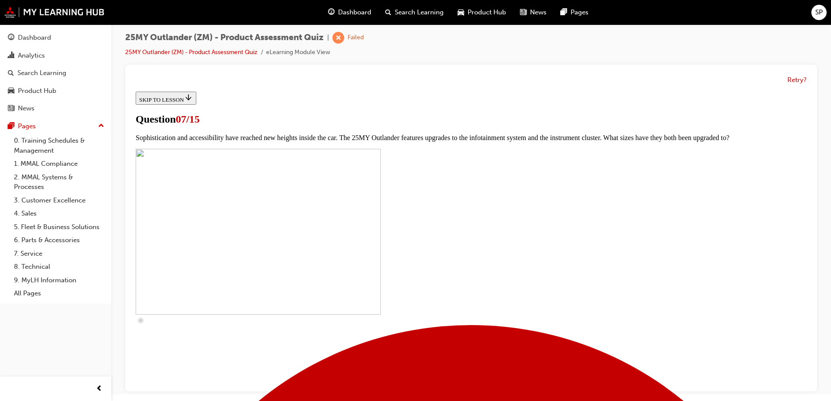
scroll to position [349, 0]
checkbox input "true"
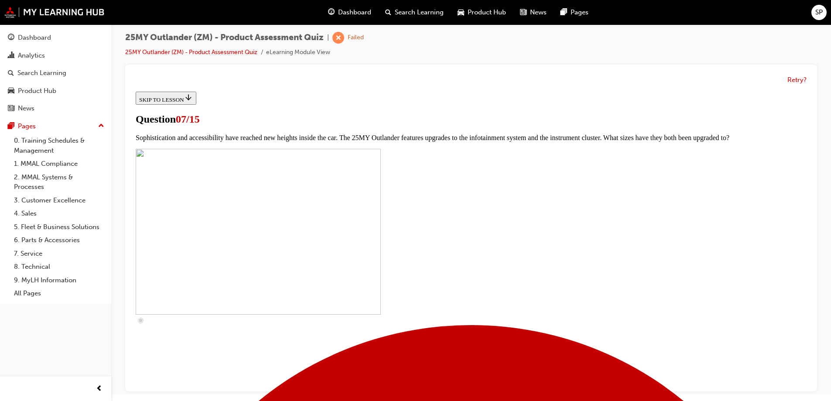
checkbox input "true"
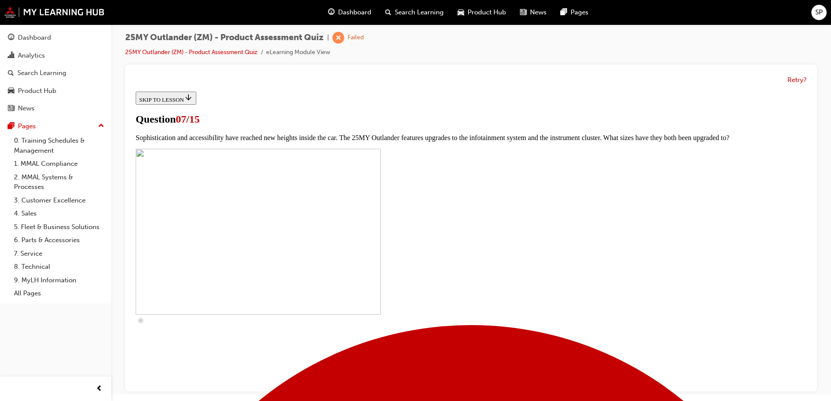
checkbox input "true"
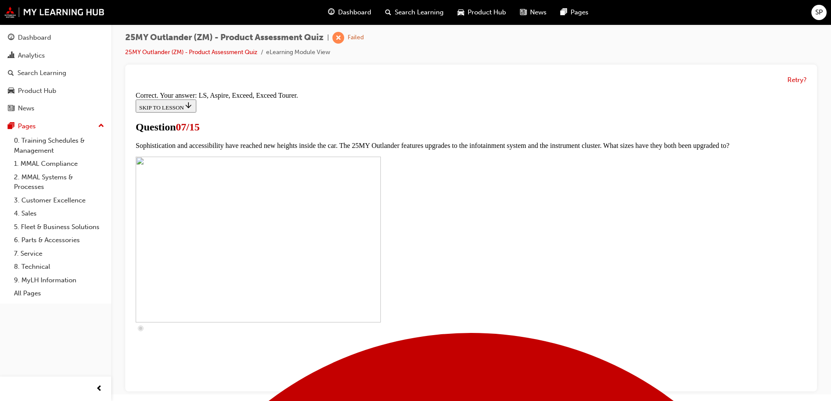
scroll to position [394, 0]
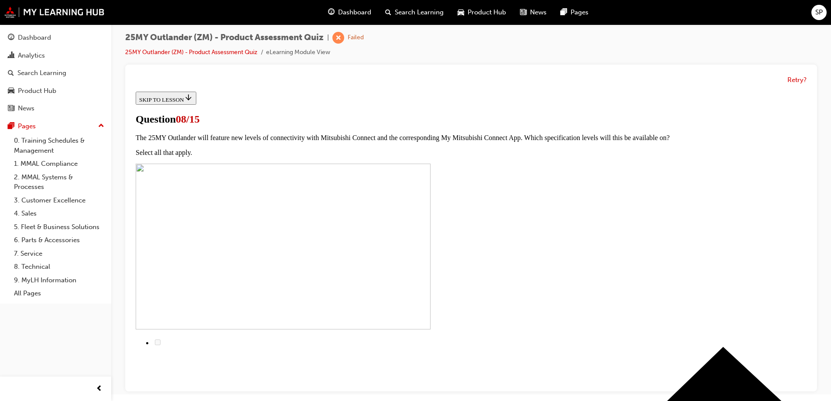
scroll to position [115, 0]
radio input "true"
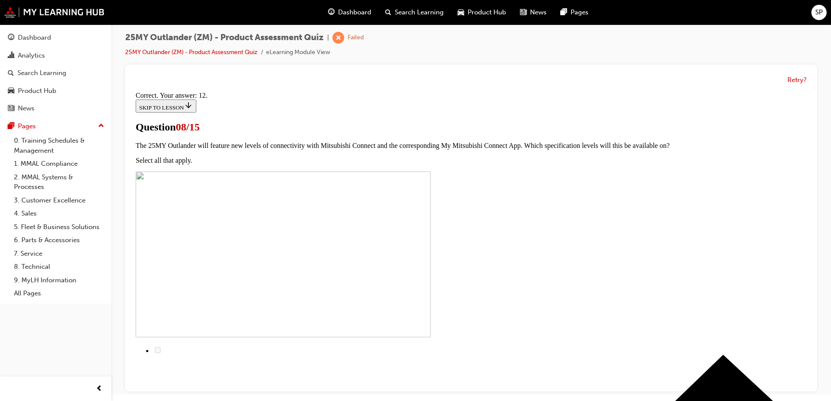
scroll to position [142, 0]
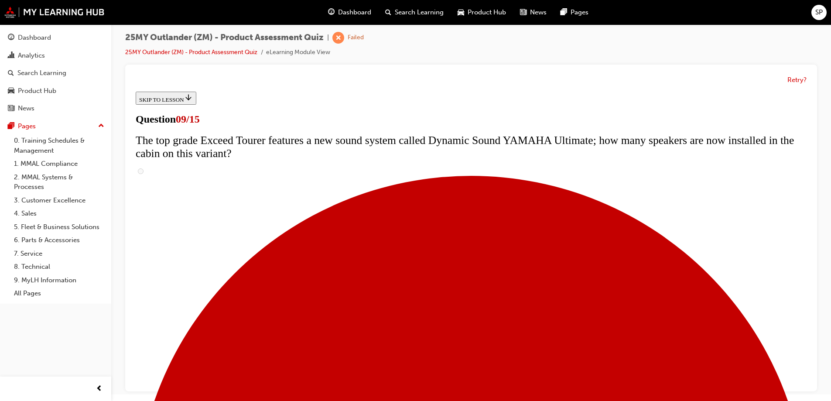
scroll to position [305, 0]
radio input "true"
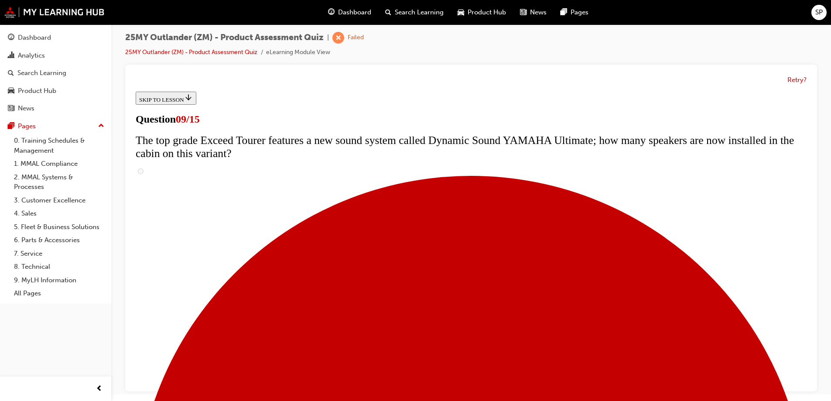
radio input "true"
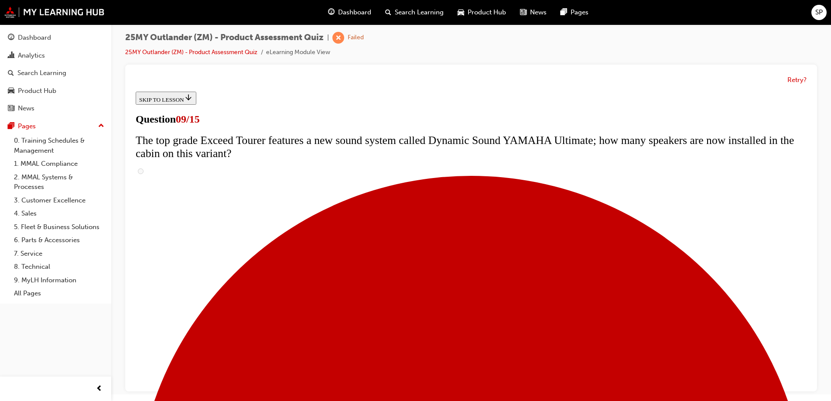
radio input "true"
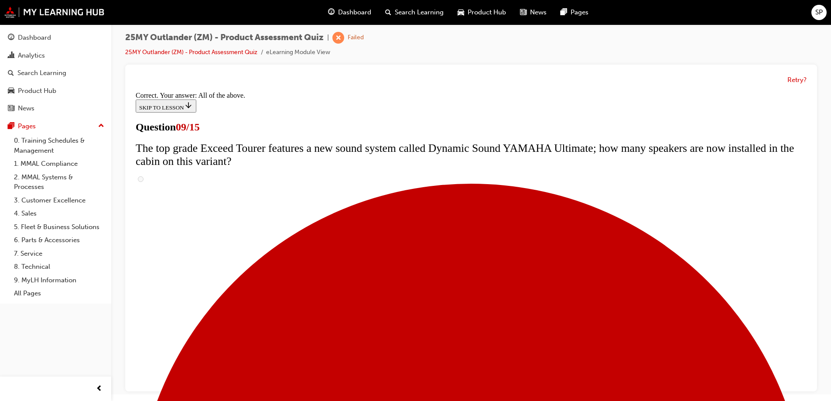
scroll to position [454, 0]
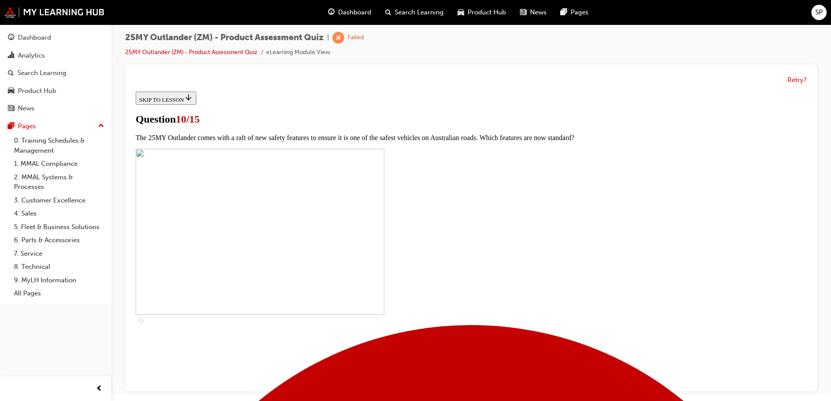
scroll to position [262, 0]
checkbox input "true"
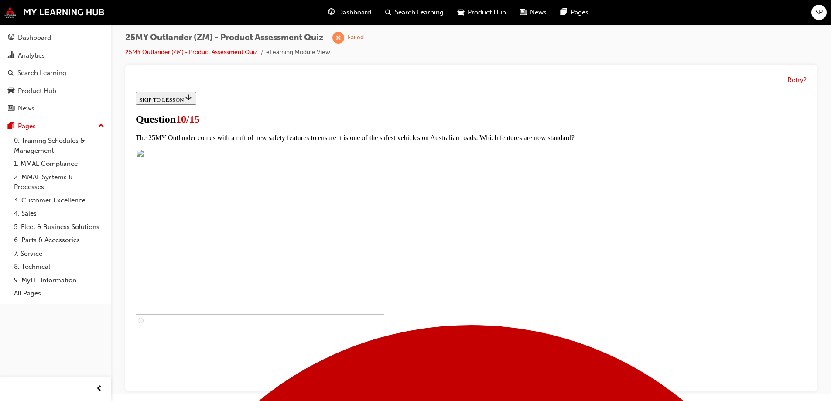
checkbox input "true"
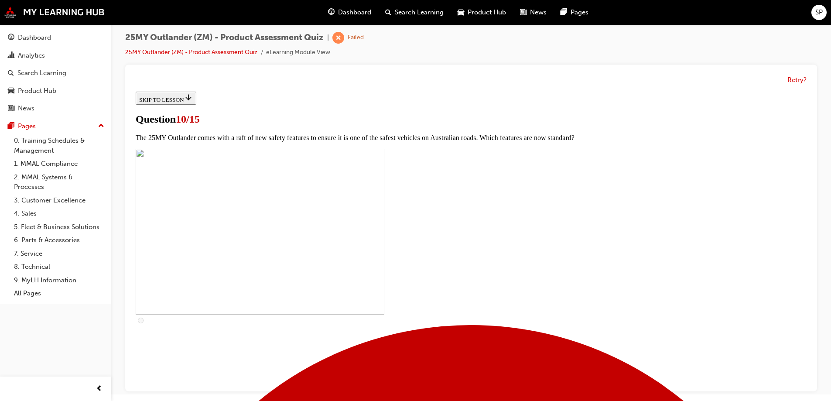
checkbox input "true"
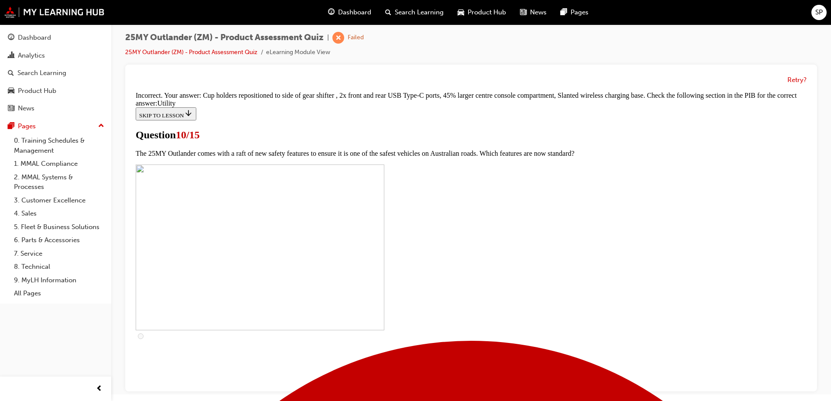
scroll to position [426, 0]
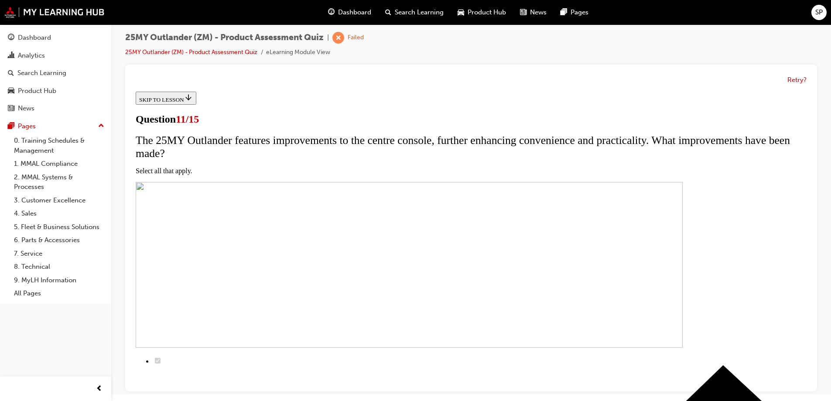
scroll to position [87, 0]
checkbox input "true"
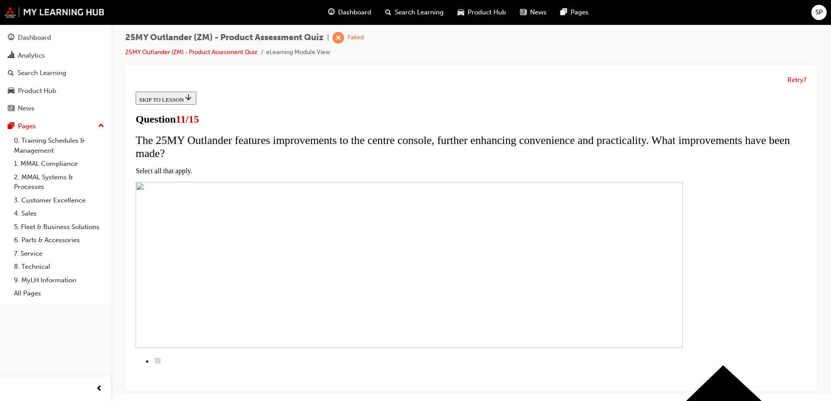
checkbox input "true"
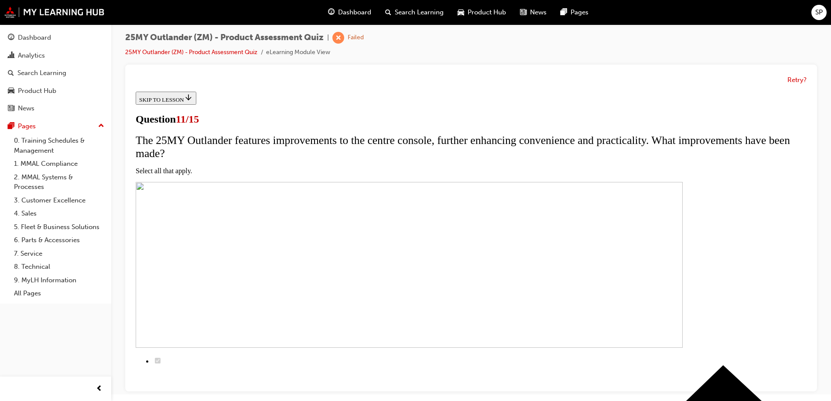
checkbox input "true"
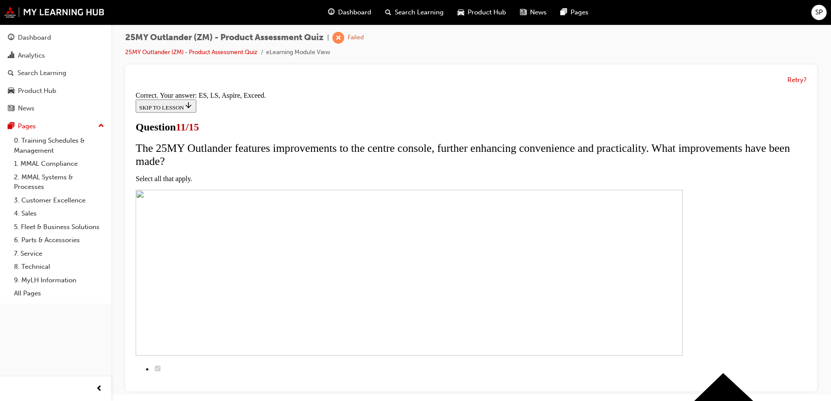
scroll to position [207, 0]
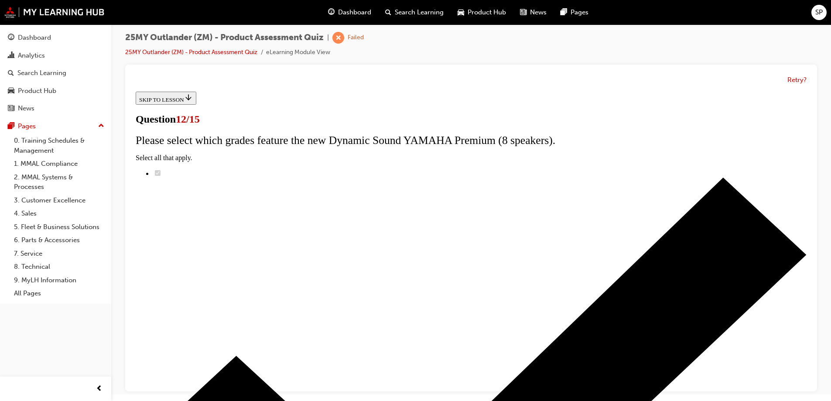
scroll to position [69, 0]
radio input "true"
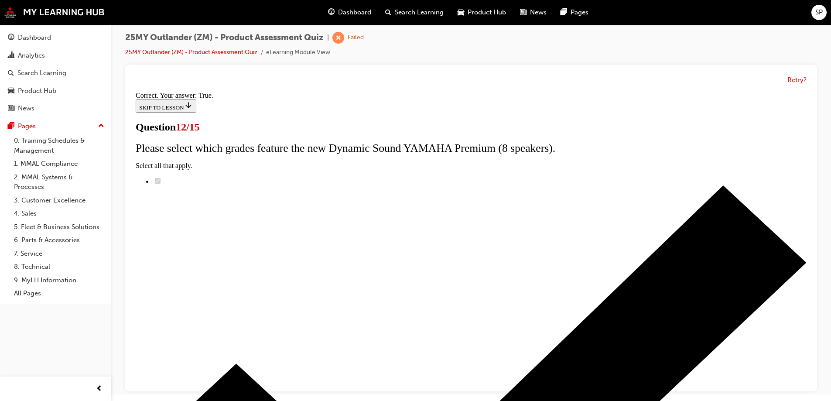
scroll to position [102, 0]
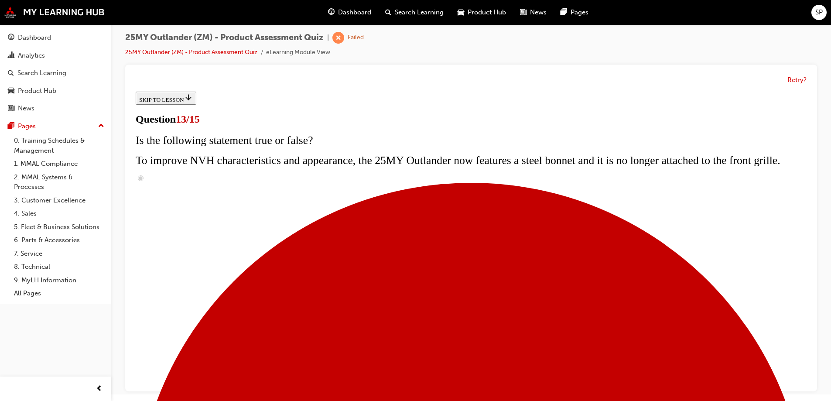
scroll to position [174, 0]
radio input "true"
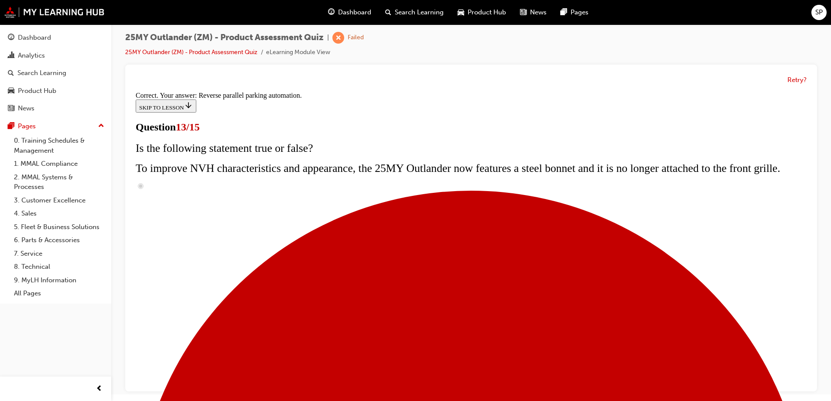
scroll to position [227, 0]
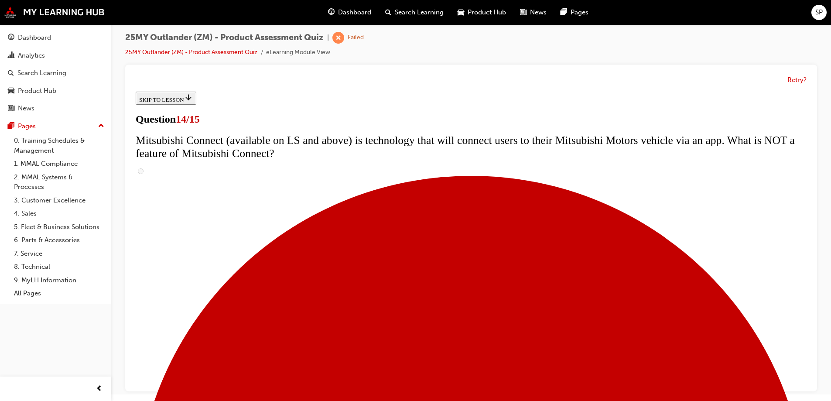
scroll to position [218, 0]
radio input "true"
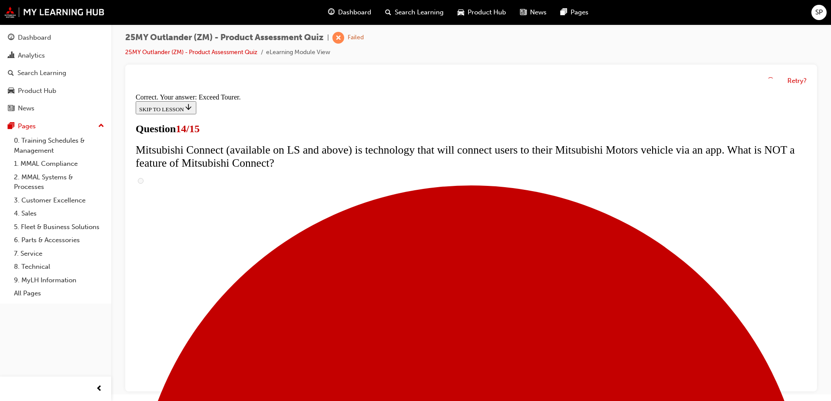
scroll to position [364, 0]
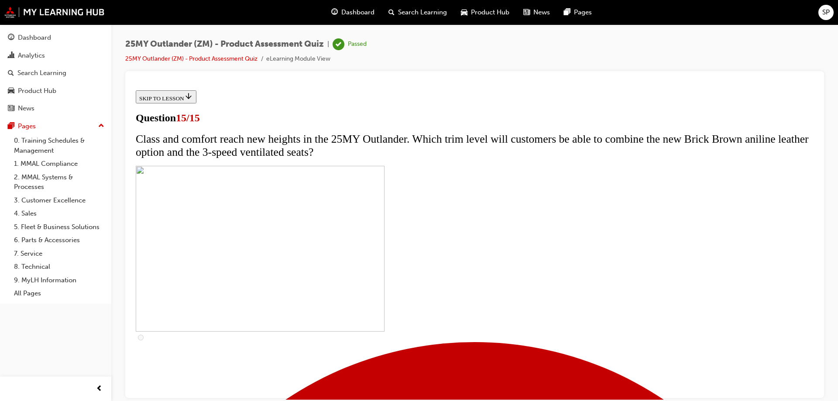
scroll to position [132, 0]
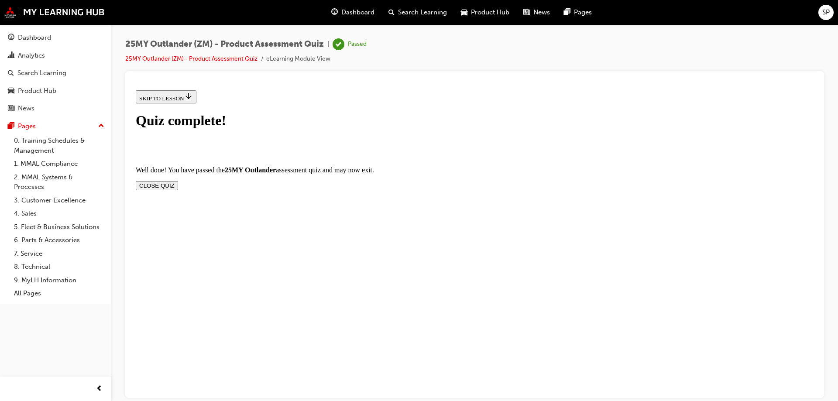
click at [178, 181] on button "CLOSE QUIZ" at bounding box center [157, 185] width 42 height 9
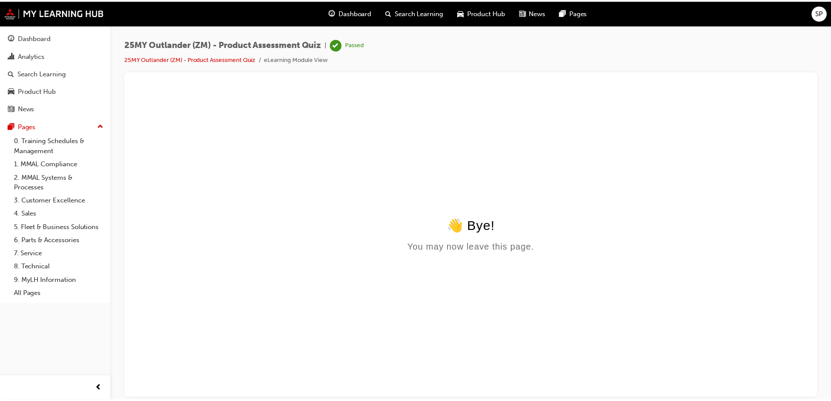
scroll to position [0, 0]
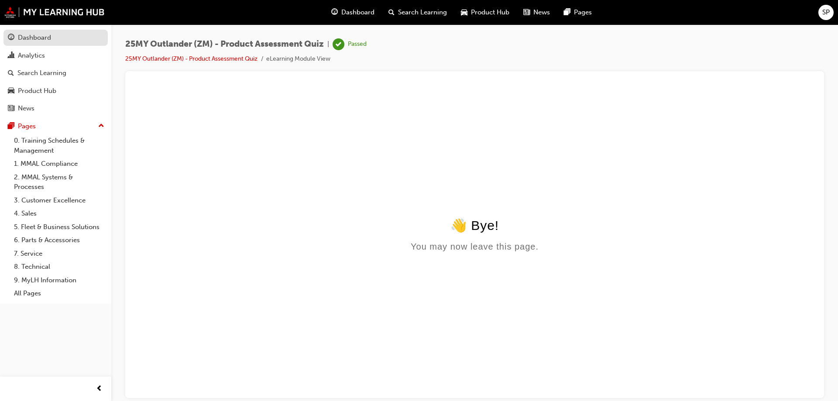
click at [51, 39] on div "Dashboard" at bounding box center [56, 37] width 96 height 11
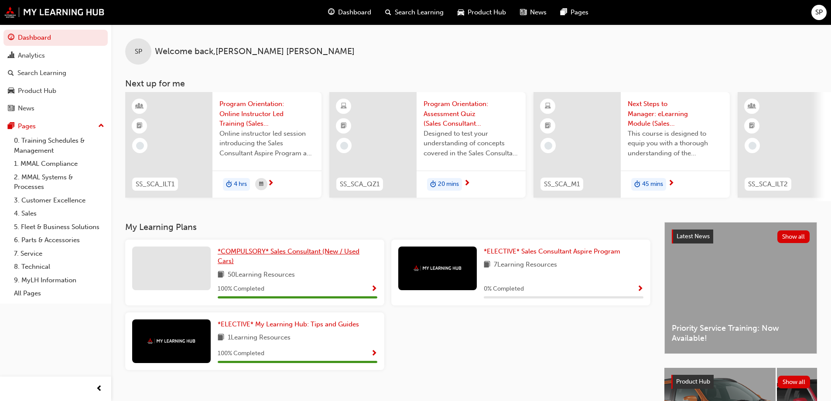
click at [293, 258] on span "*COMPULSORY* Sales Consultant (New / Used Cars)" at bounding box center [289, 256] width 142 height 18
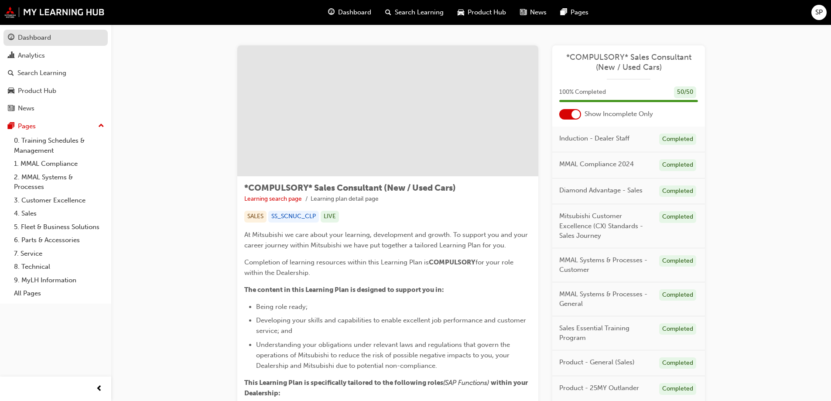
click at [37, 36] on div "Dashboard" at bounding box center [34, 38] width 33 height 10
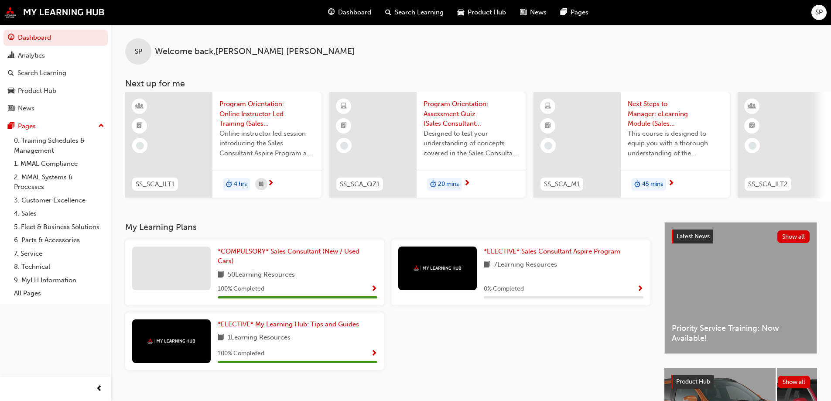
click at [308, 328] on span "*ELECTIVE* My Learning Hub: Tips and Guides" at bounding box center [288, 324] width 141 height 8
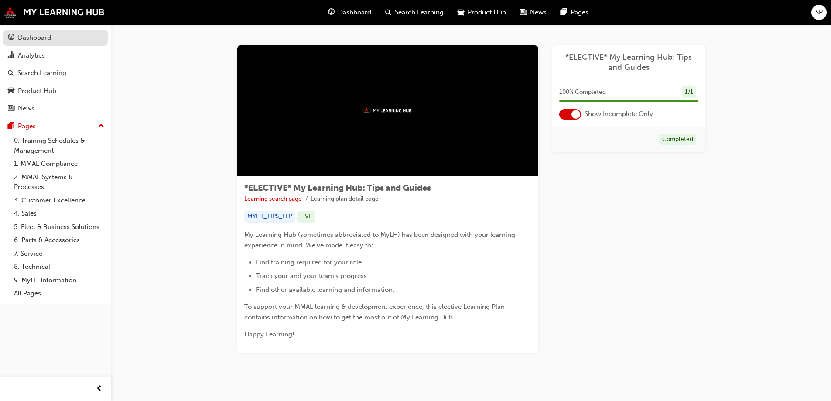
click at [15, 39] on div "Dashboard" at bounding box center [56, 37] width 96 height 11
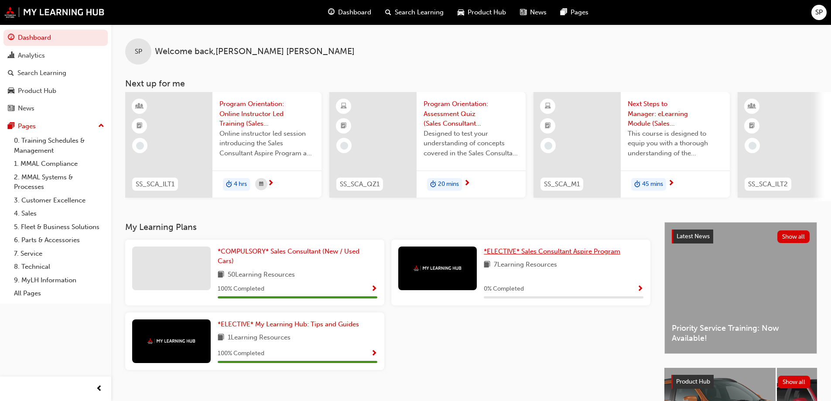
click at [577, 255] on span "*ELECTIVE* Sales Consultant Aspire Program" at bounding box center [552, 251] width 137 height 8
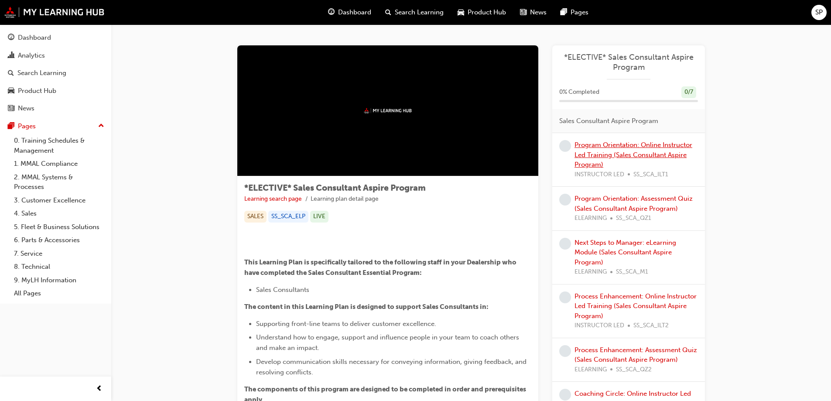
click at [632, 155] on link "Program Orientation: Online Instructor Led Training (Sales Consultant Aspire Pr…" at bounding box center [633, 154] width 118 height 27
